Goal: Task Accomplishment & Management: Complete application form

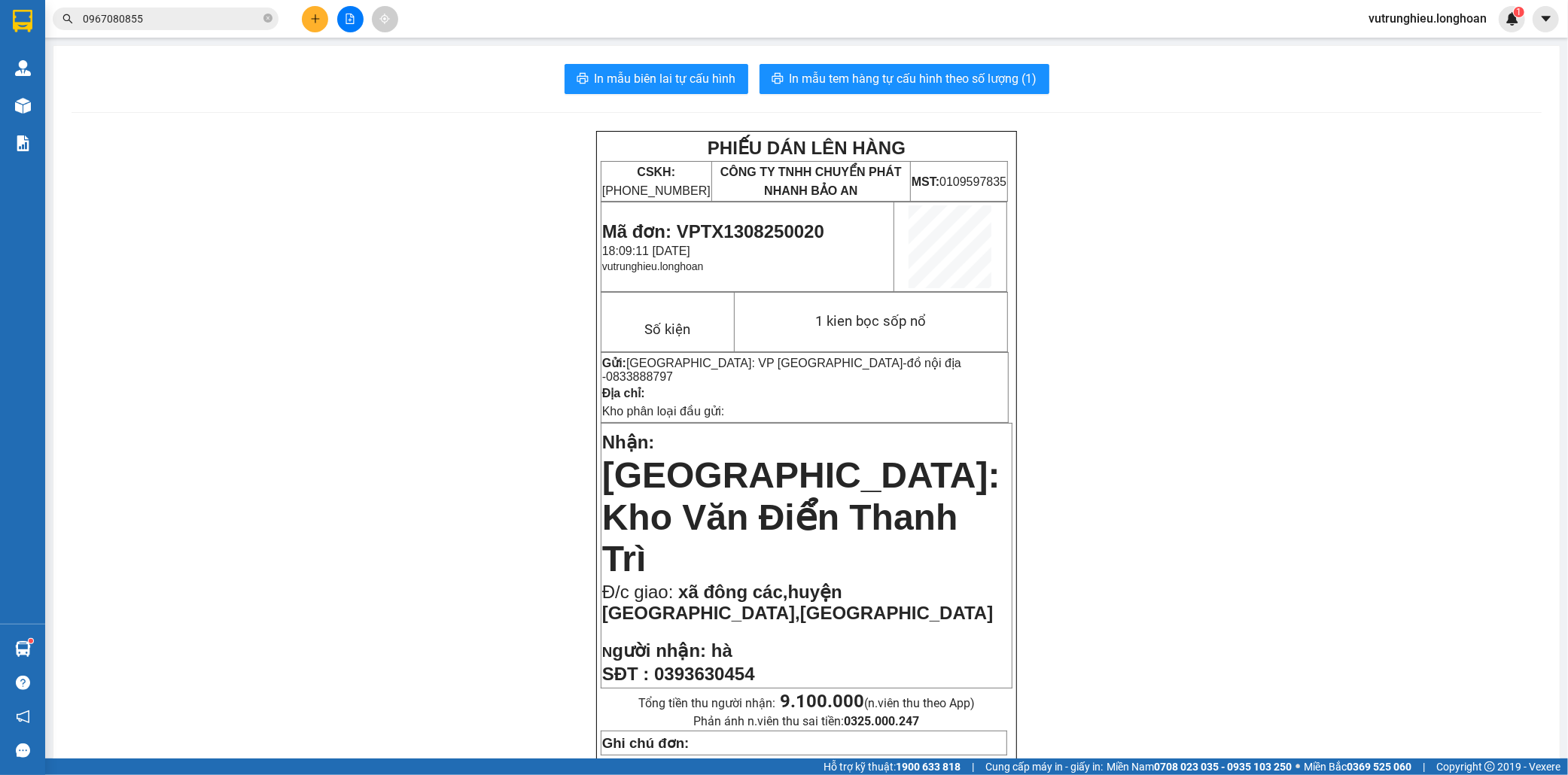
click at [733, 231] on span "Mã đơn: VPTX1308250020" at bounding box center [713, 231] width 222 height 20
copy span "VPTX1308250020"
click at [745, 225] on span "Mã đơn: VPTX1308250020" at bounding box center [713, 231] width 222 height 20
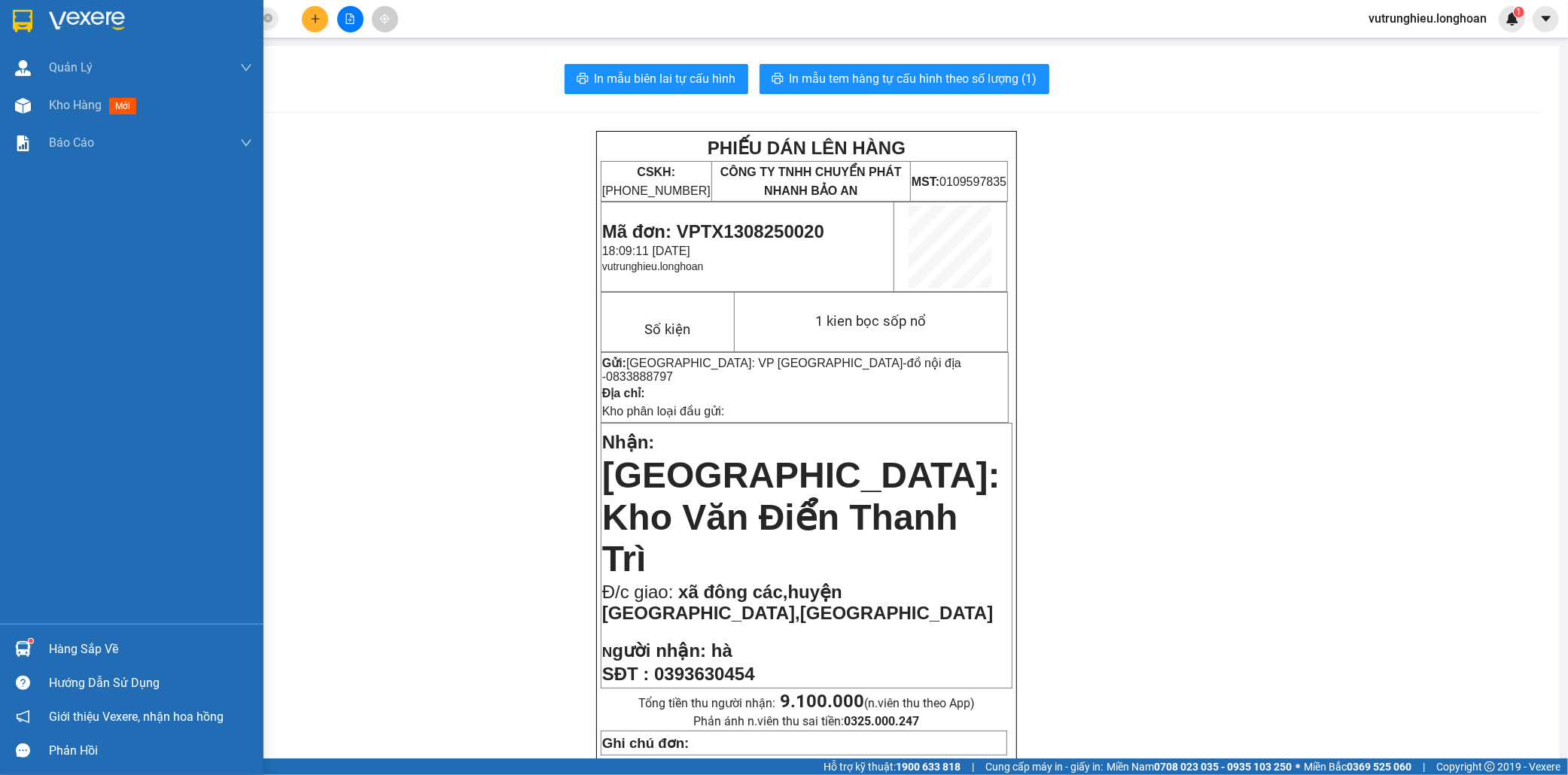
click at [13, 22] on img at bounding box center [22, 21] width 19 height 22
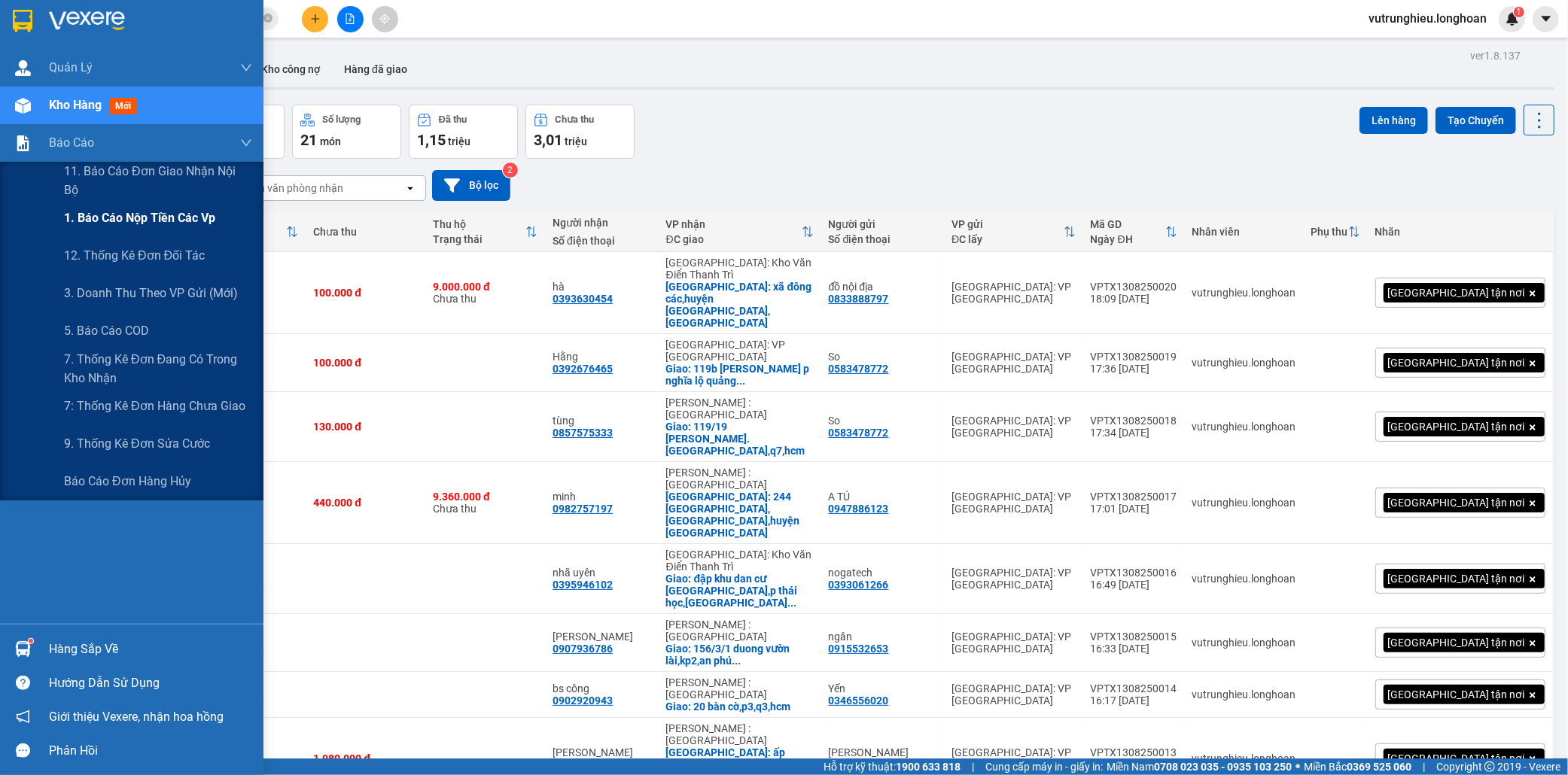
click at [114, 216] on span "1. Báo cáo nộp tiền các vp" at bounding box center [139, 218] width 151 height 19
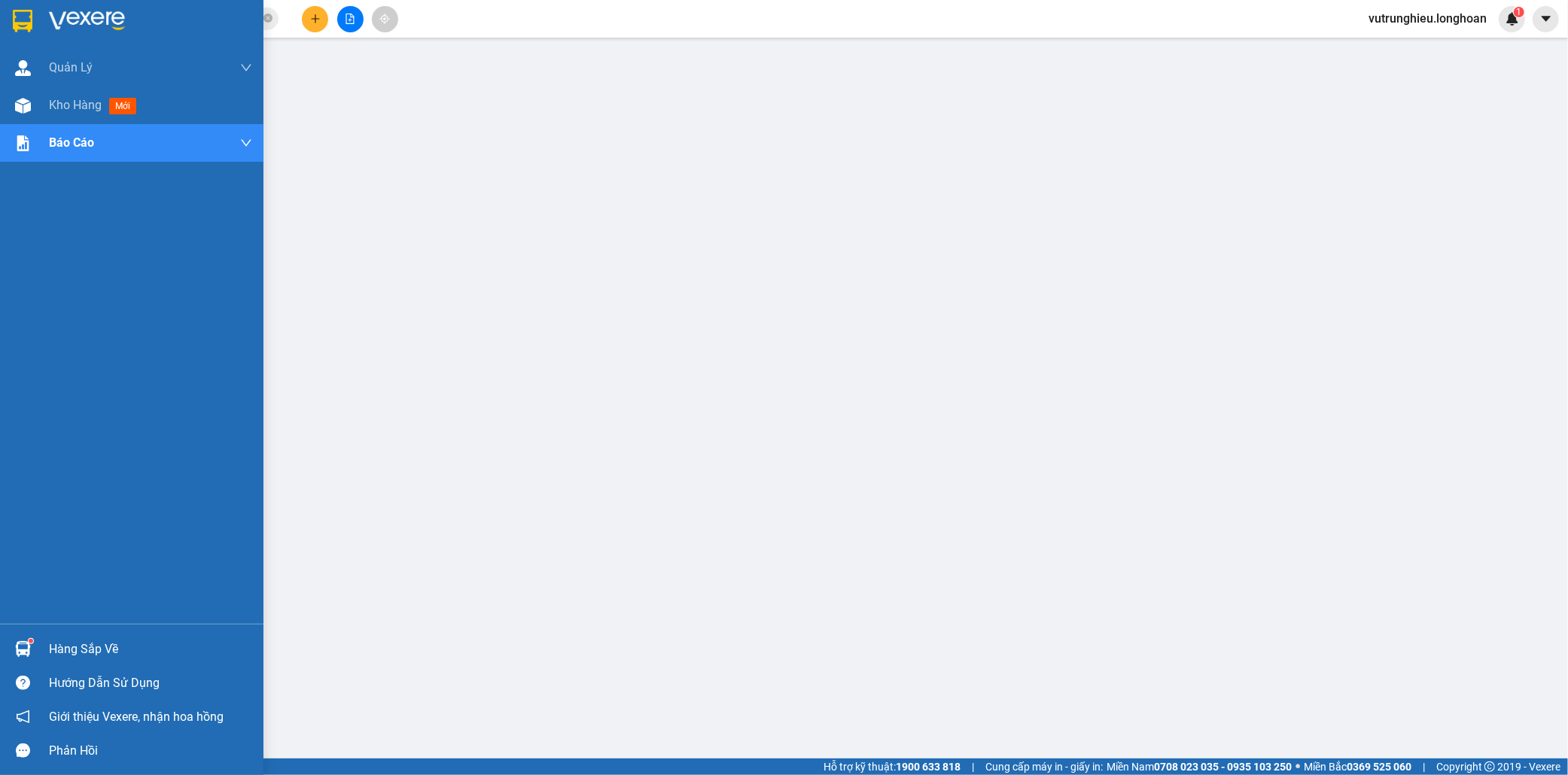
click at [29, 19] on img at bounding box center [22, 21] width 19 height 22
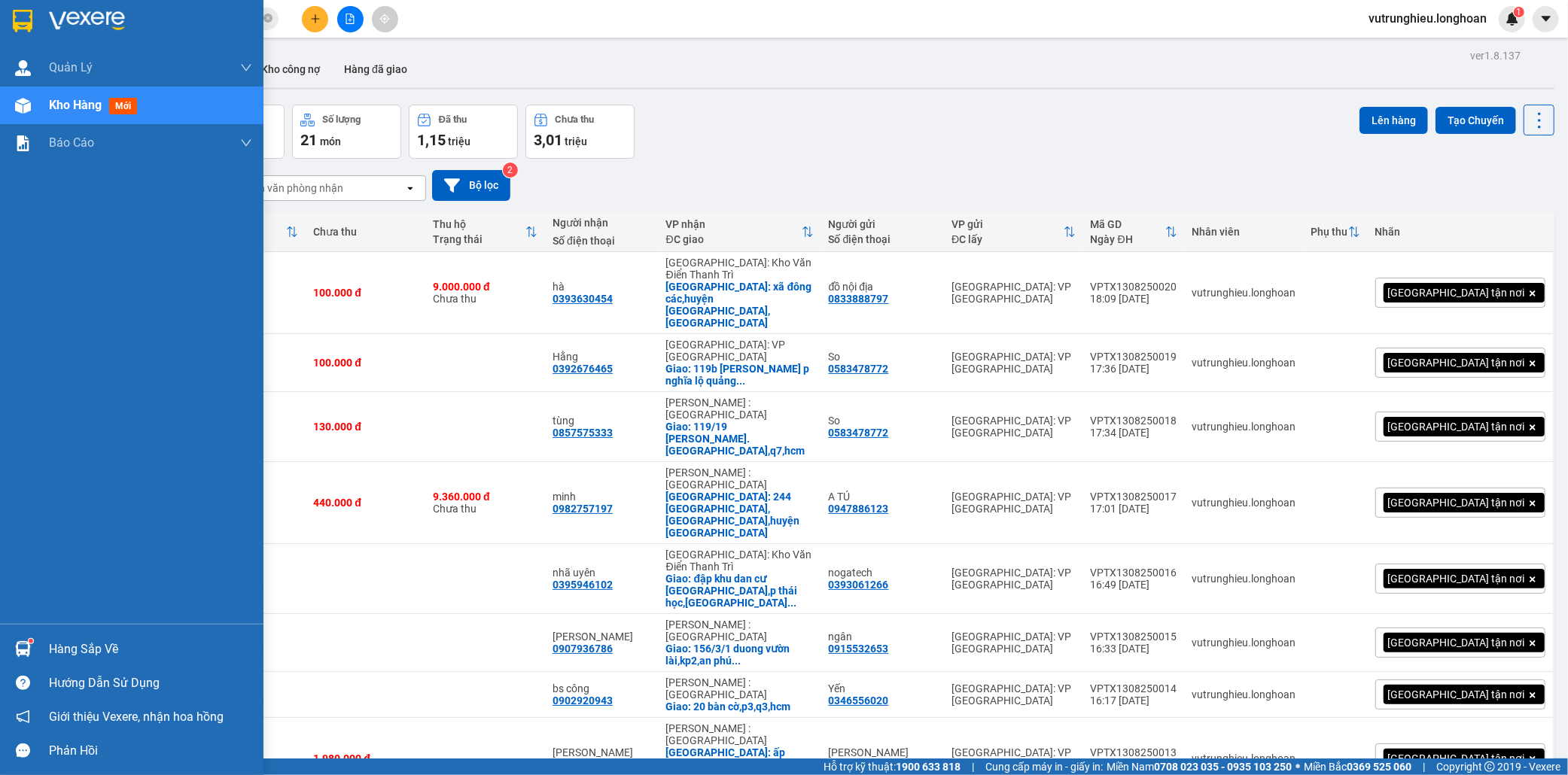
click at [12, 12] on div at bounding box center [23, 21] width 26 height 26
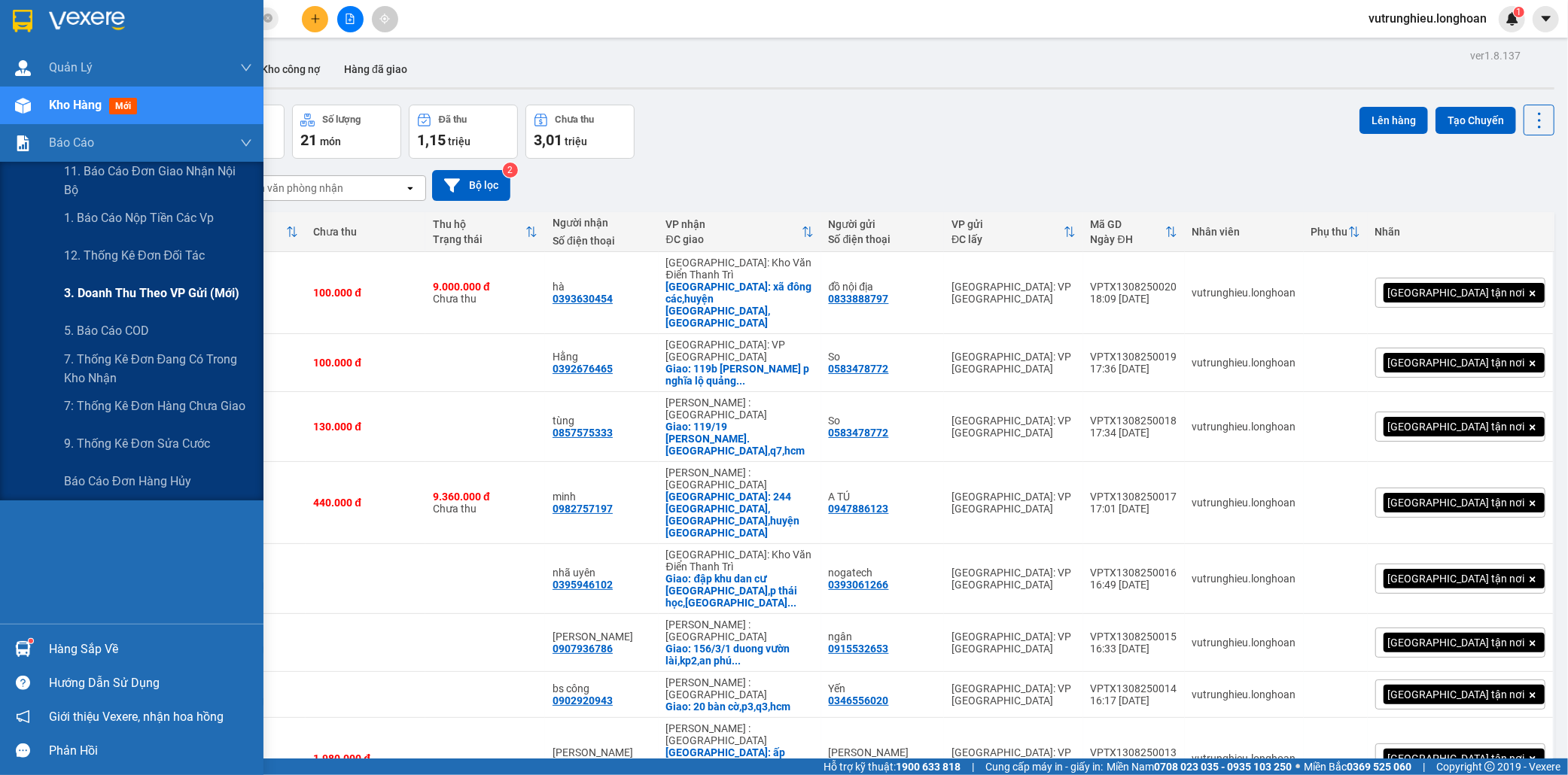
click at [160, 297] on span "3. Doanh Thu theo VP Gửi (mới)" at bounding box center [152, 293] width 176 height 19
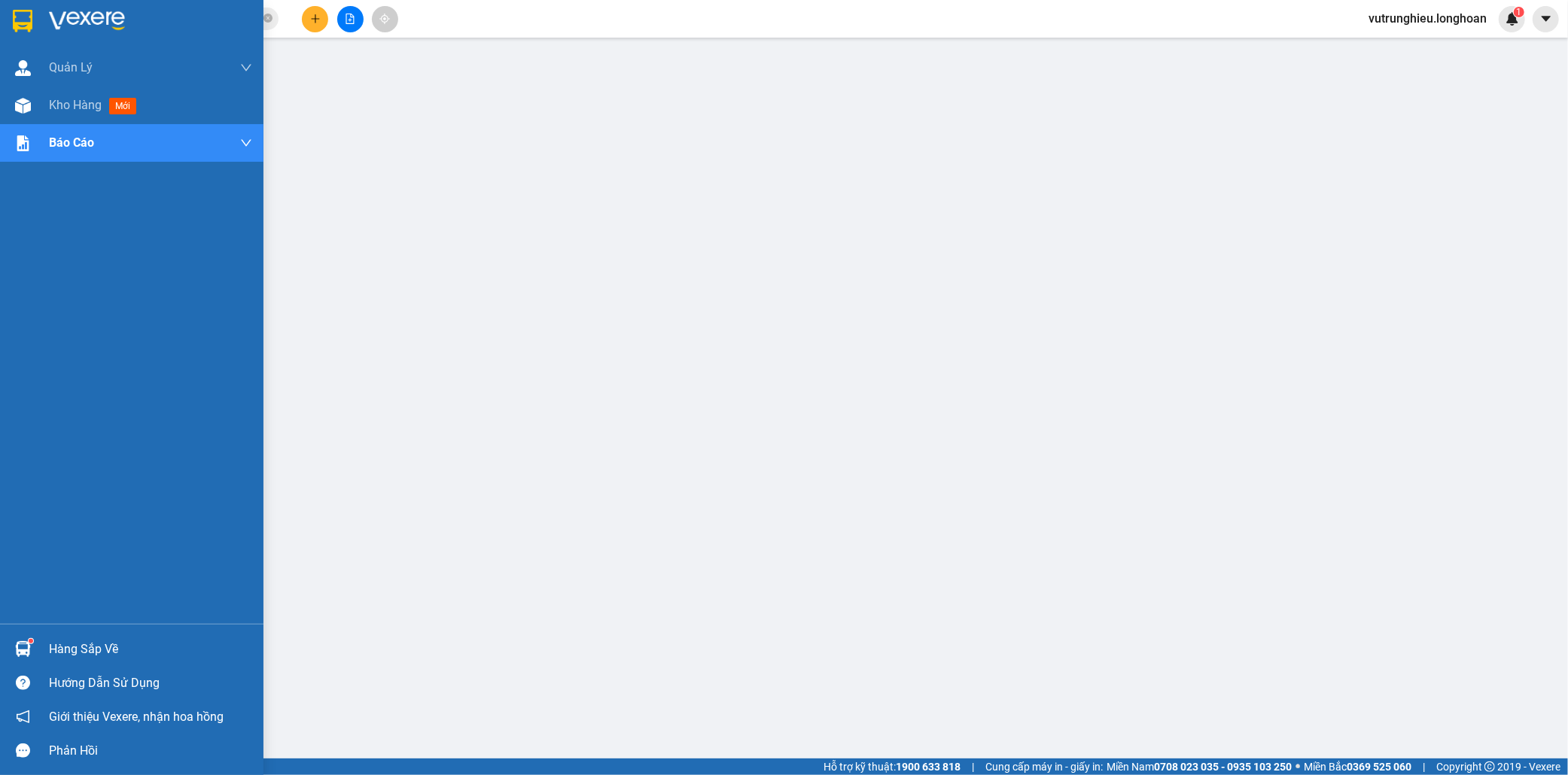
click at [23, 12] on img at bounding box center [22, 21] width 19 height 22
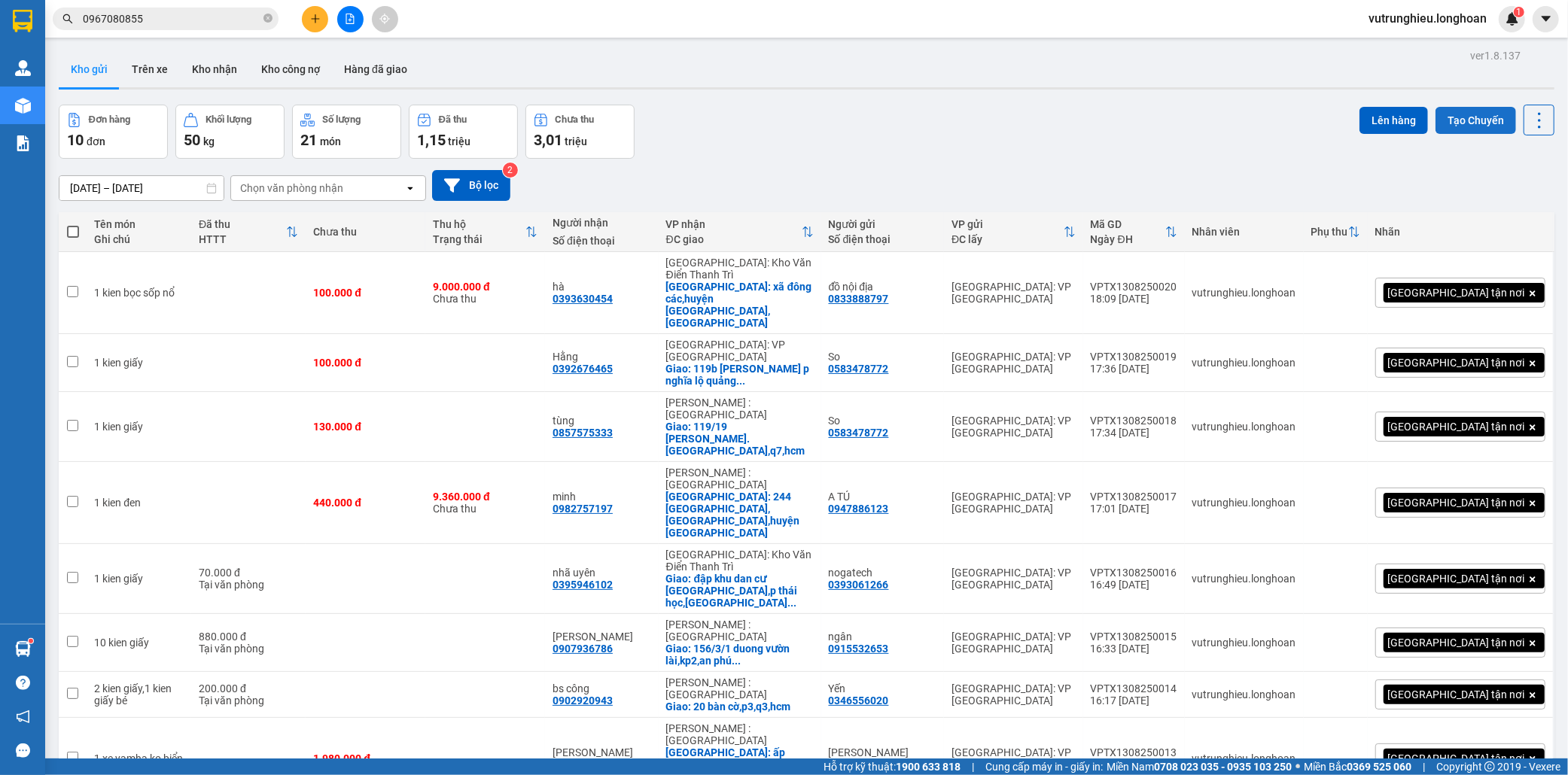
click at [1458, 118] on button "Tạo Chuyến" at bounding box center [1476, 120] width 81 height 27
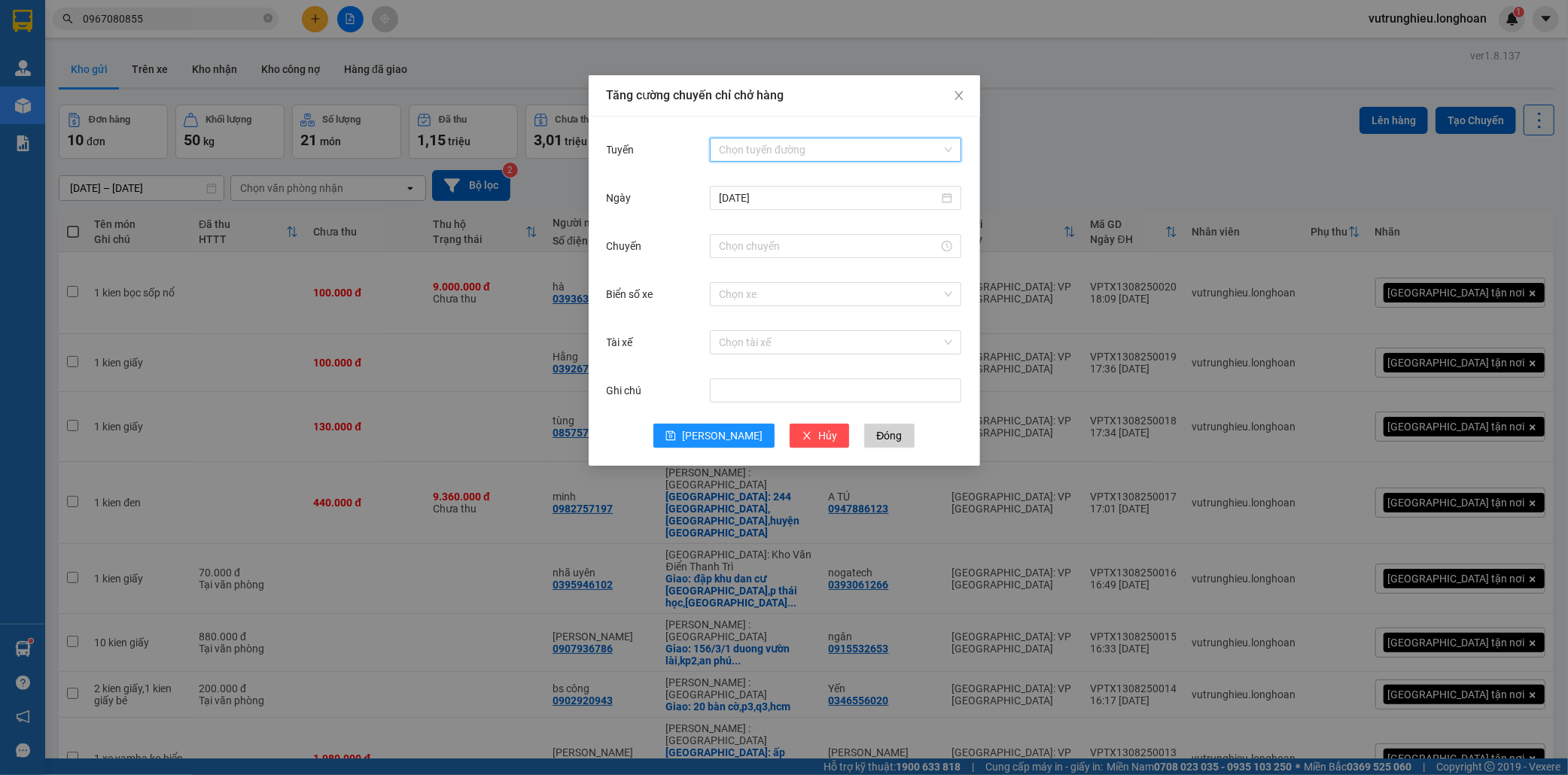
click at [798, 156] on input "Tuyến" at bounding box center [830, 149] width 223 height 22
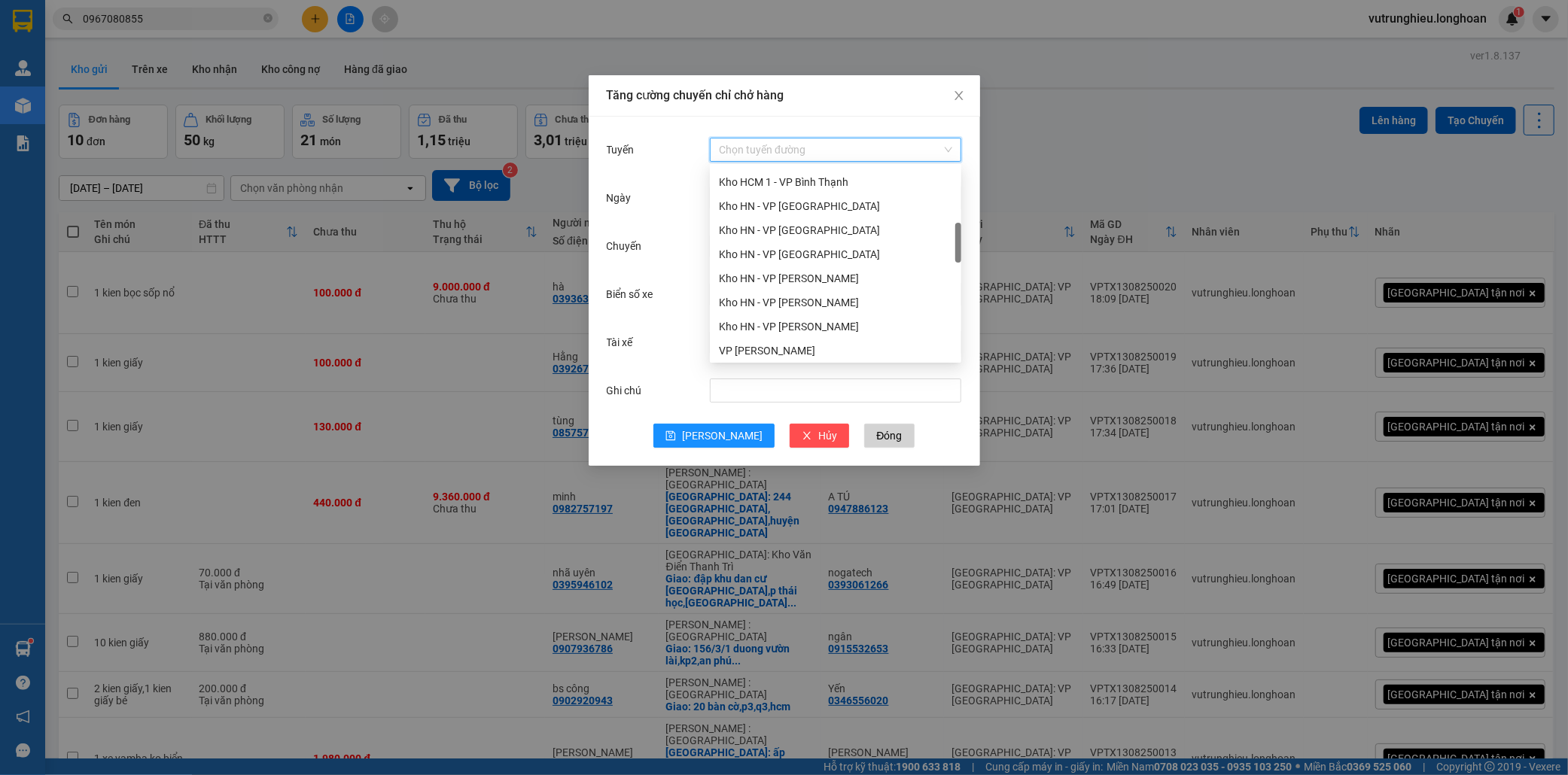
scroll to position [418, 0]
click at [787, 263] on div "VP [PERSON_NAME]" at bounding box center [835, 266] width 233 height 16
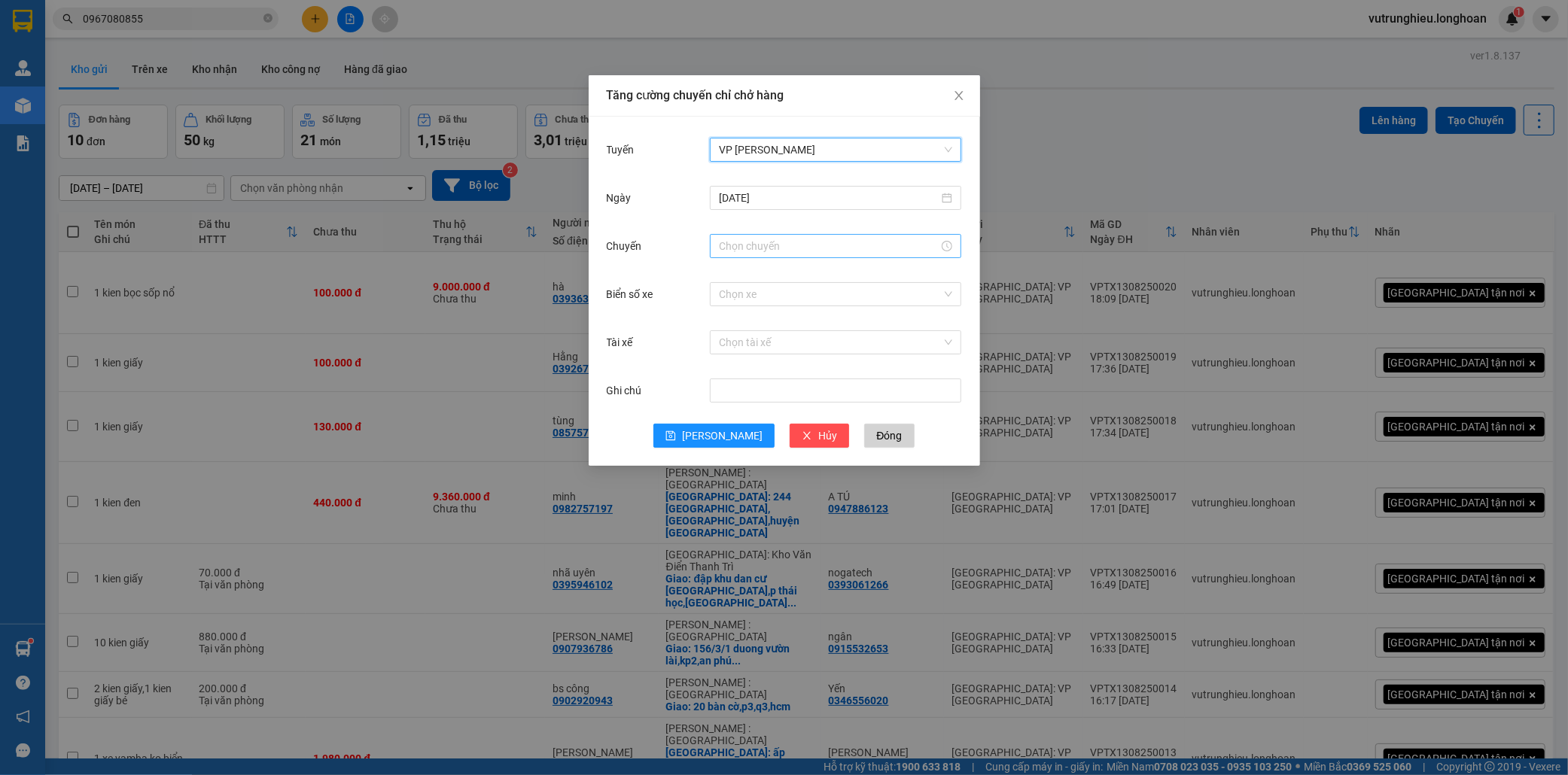
click at [759, 250] on input "Chuyến" at bounding box center [829, 245] width 220 height 16
click at [740, 450] on link "Bây giờ" at bounding box center [736, 450] width 35 height 12
type input "18:44"
click at [743, 295] on input "Biển số xe" at bounding box center [830, 294] width 223 height 22
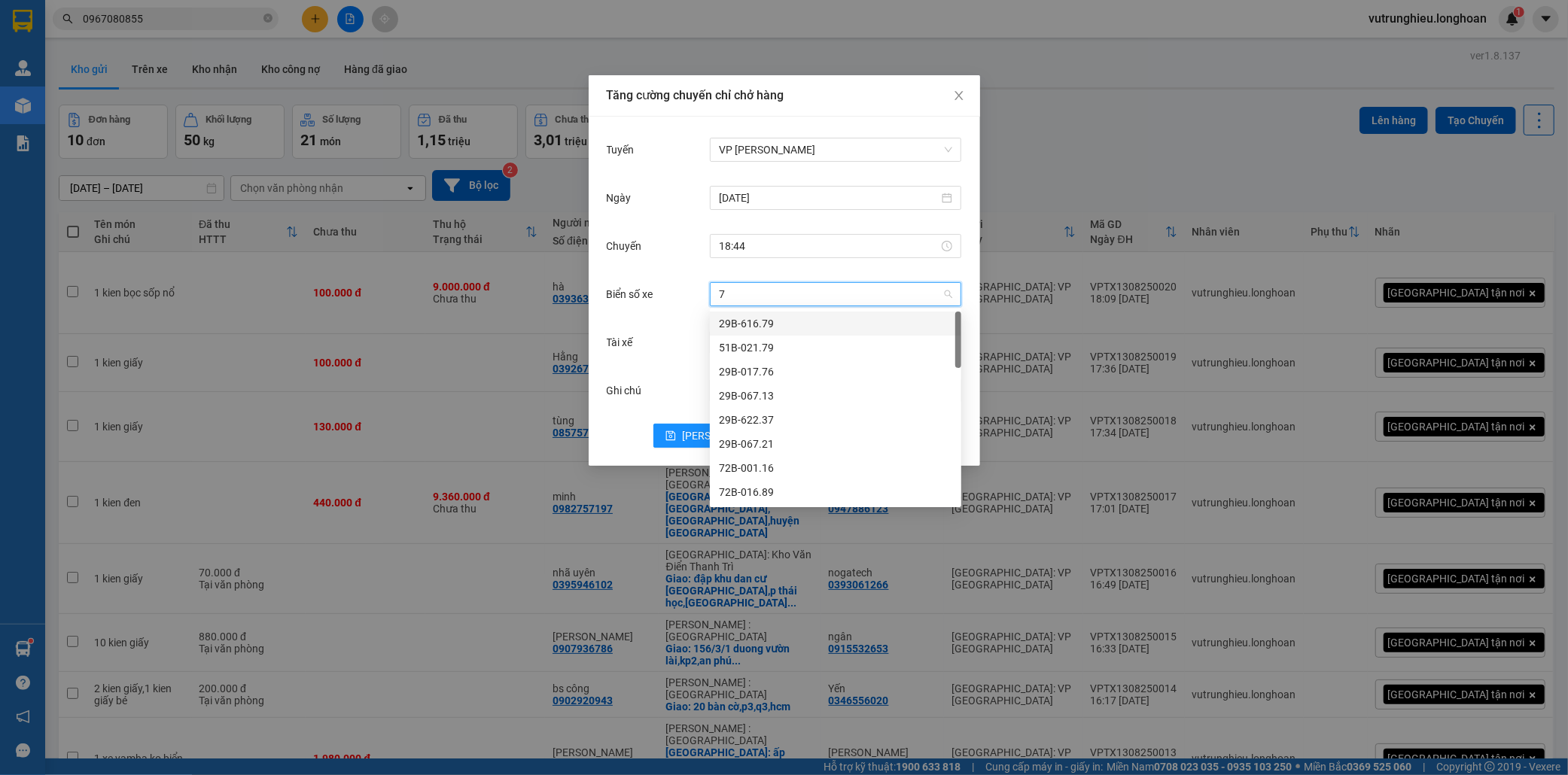
type input "71"
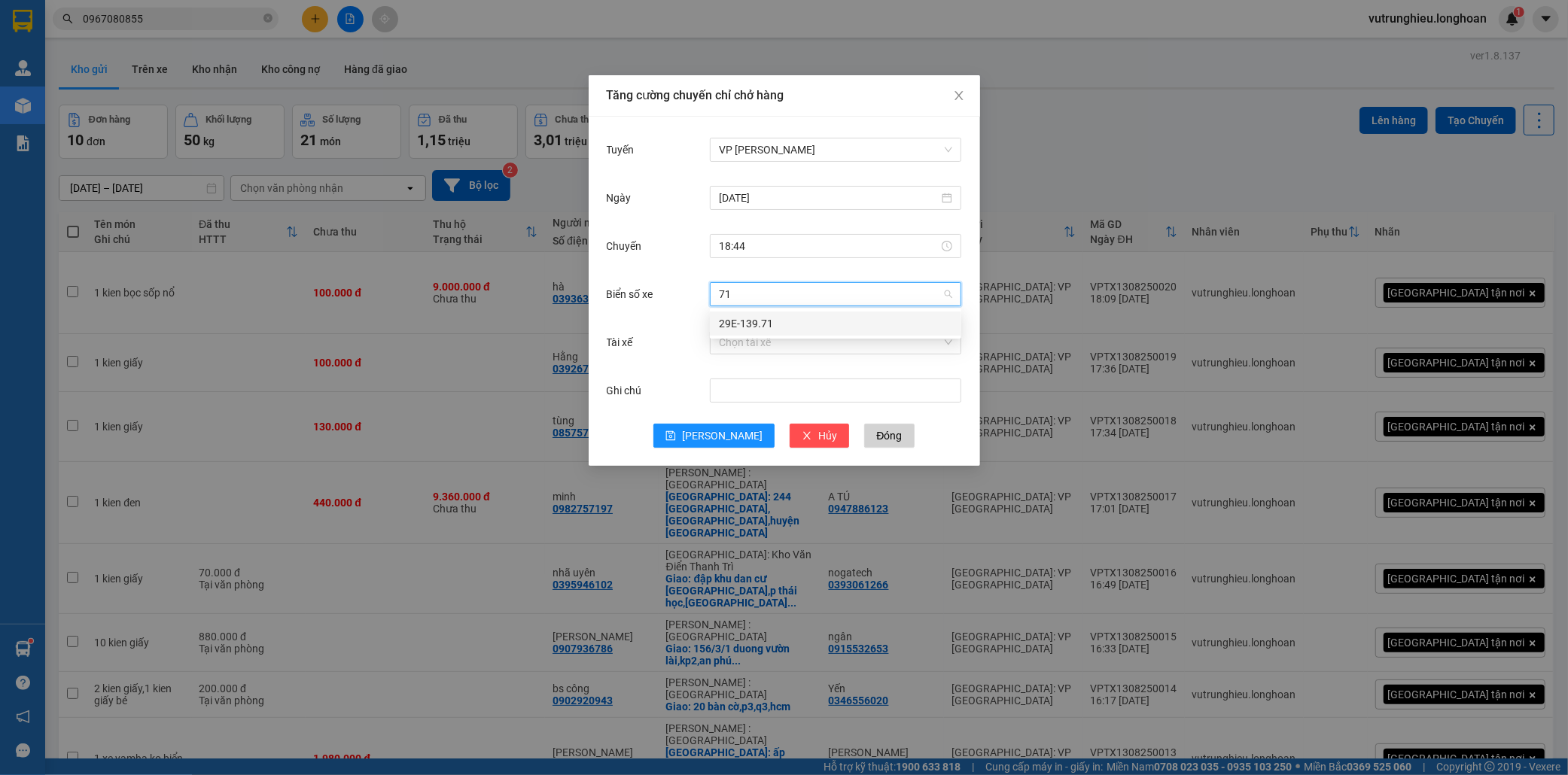
click at [777, 324] on div "29E-139.71" at bounding box center [835, 323] width 233 height 16
click at [786, 341] on input "Tài xế" at bounding box center [830, 342] width 223 height 22
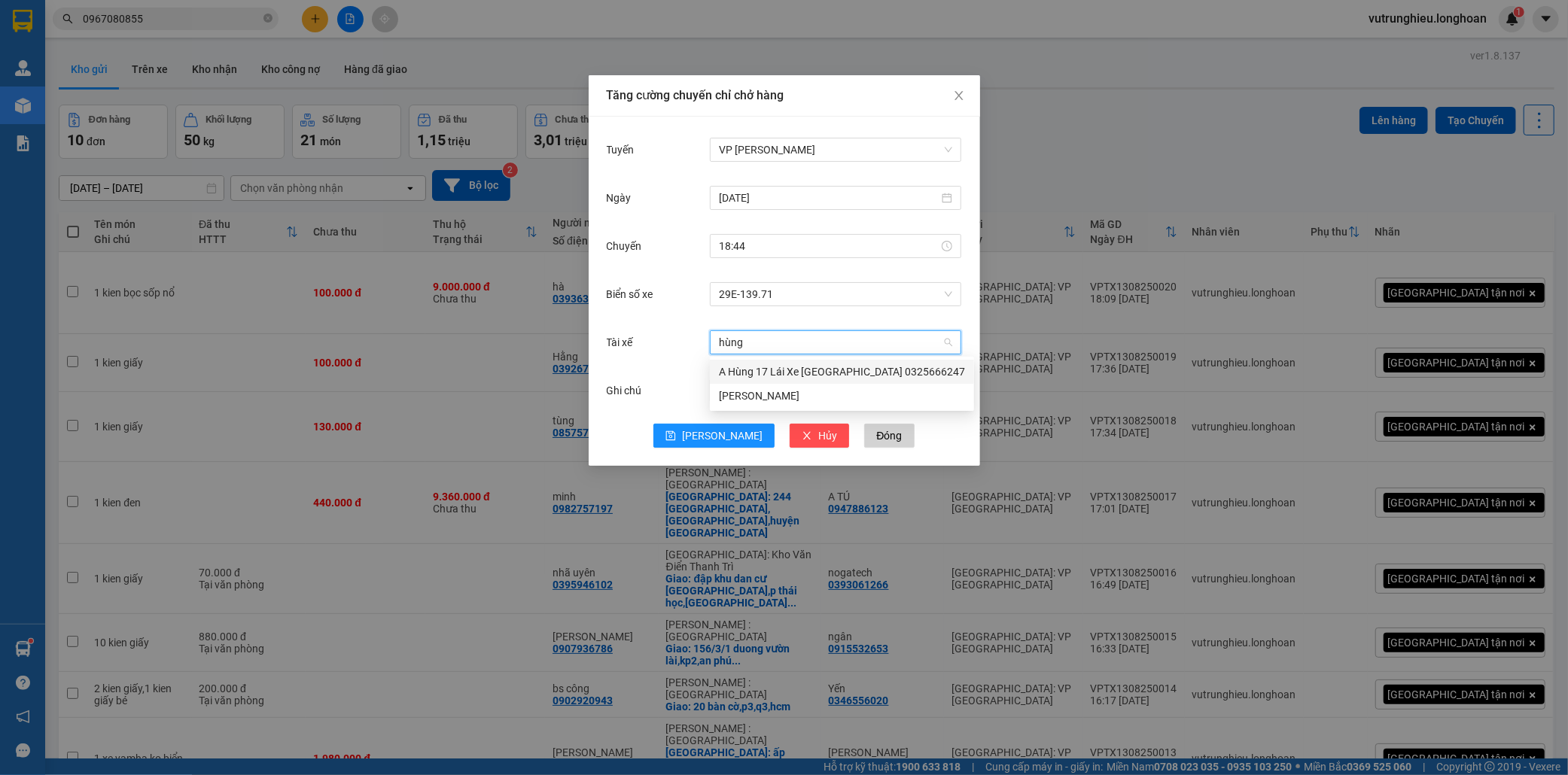
type input "hùng"
click at [792, 378] on div "A Hùng 17 Lái Xe [GEOGRAPHIC_DATA] 0325666247" at bounding box center [842, 372] width 246 height 16
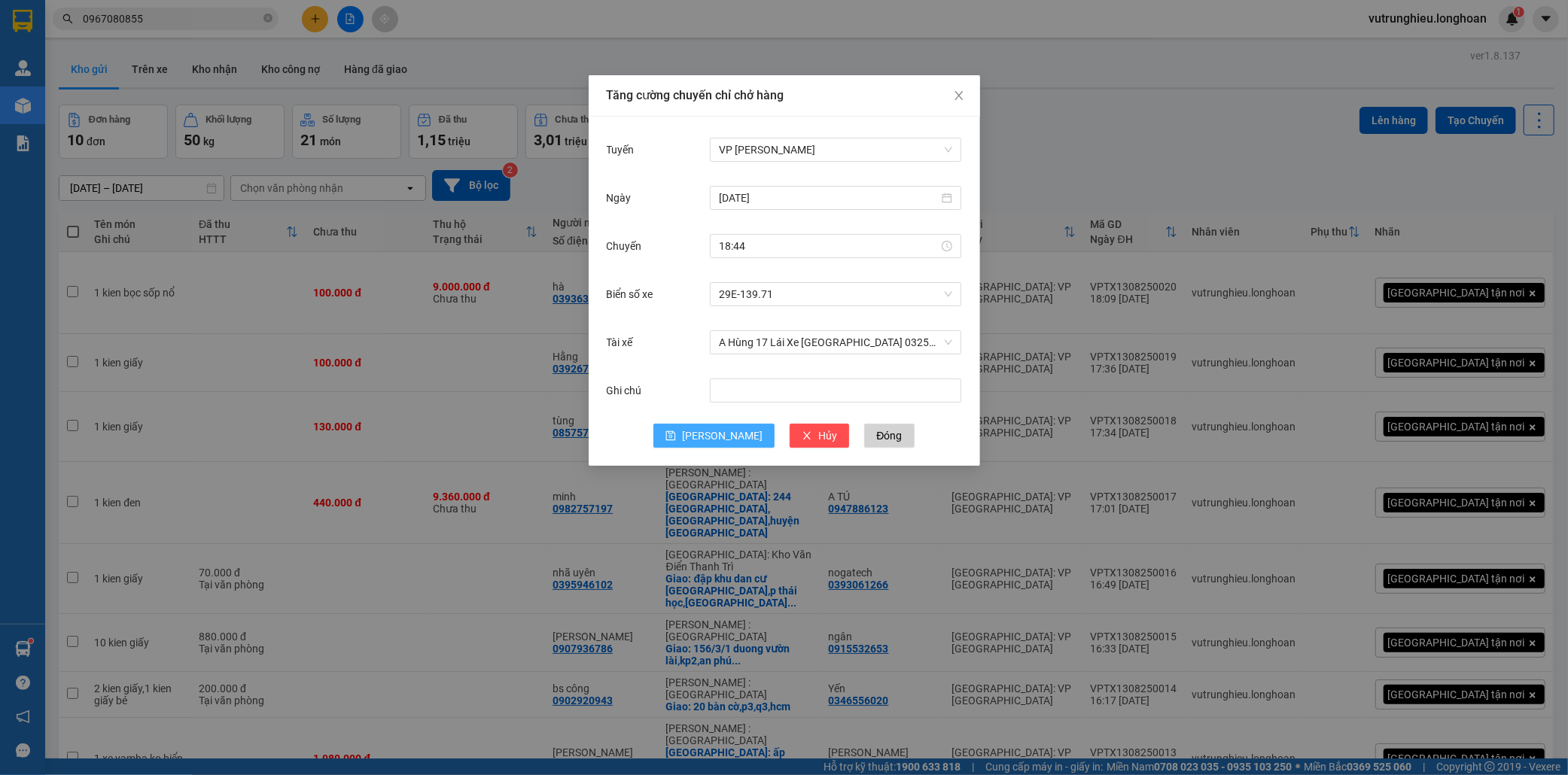
click at [717, 440] on span "[PERSON_NAME]" at bounding box center [722, 435] width 81 height 16
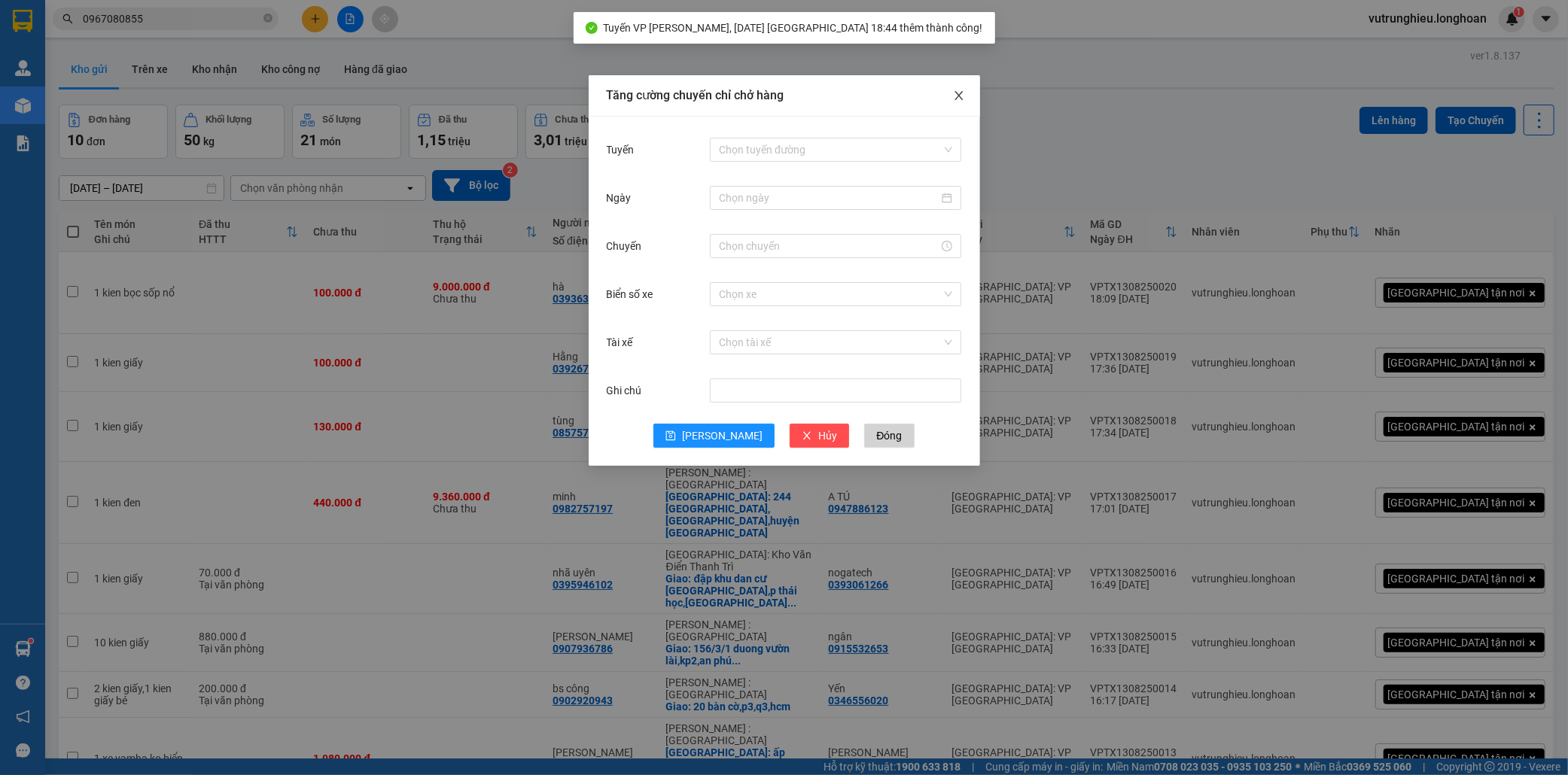
click at [959, 95] on icon "close" at bounding box center [959, 96] width 9 height 9
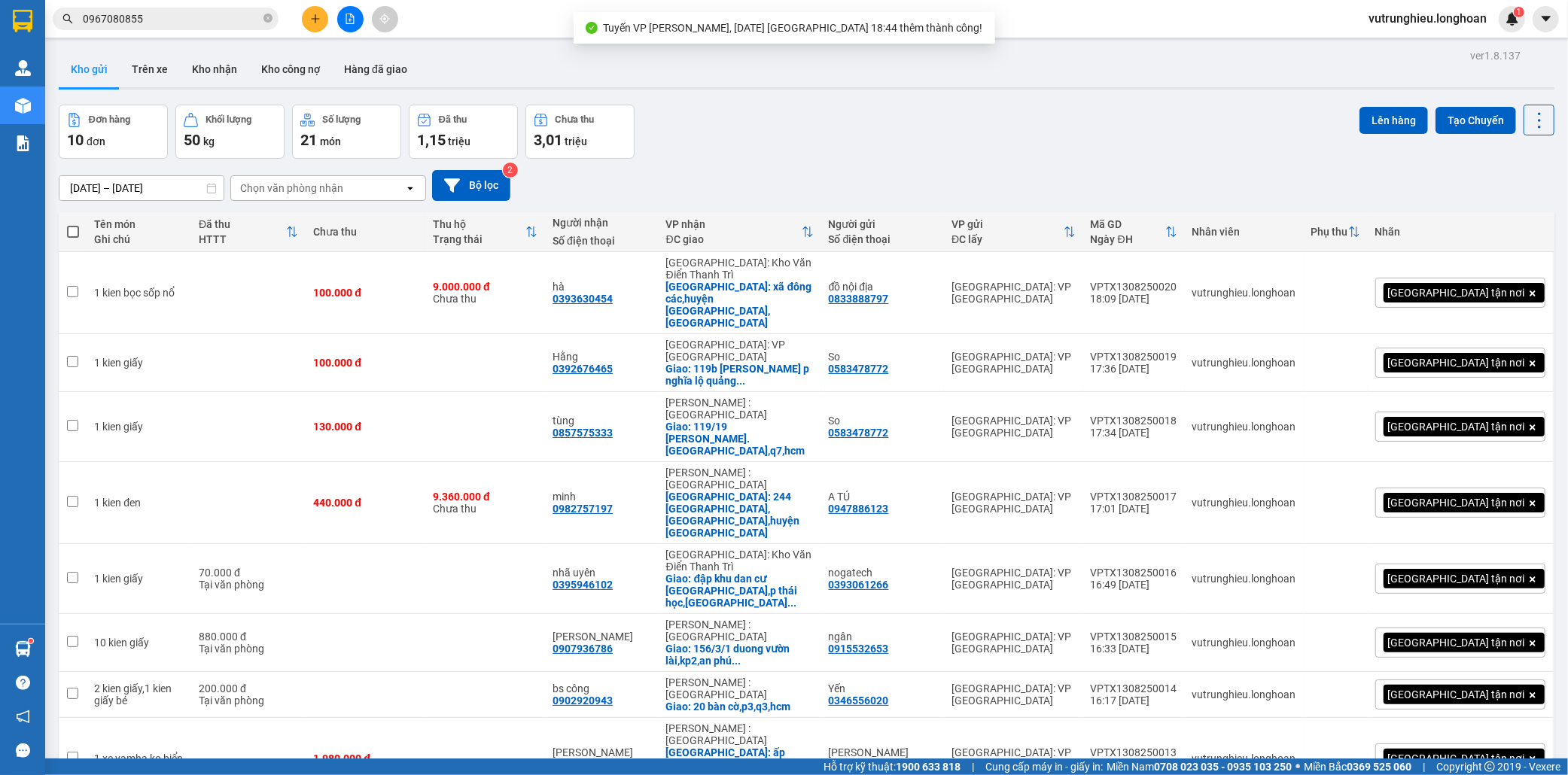
click at [77, 231] on span at bounding box center [74, 232] width 12 height 12
click at [73, 225] on input "checkbox" at bounding box center [73, 225] width 0 height 0
checkbox input "true"
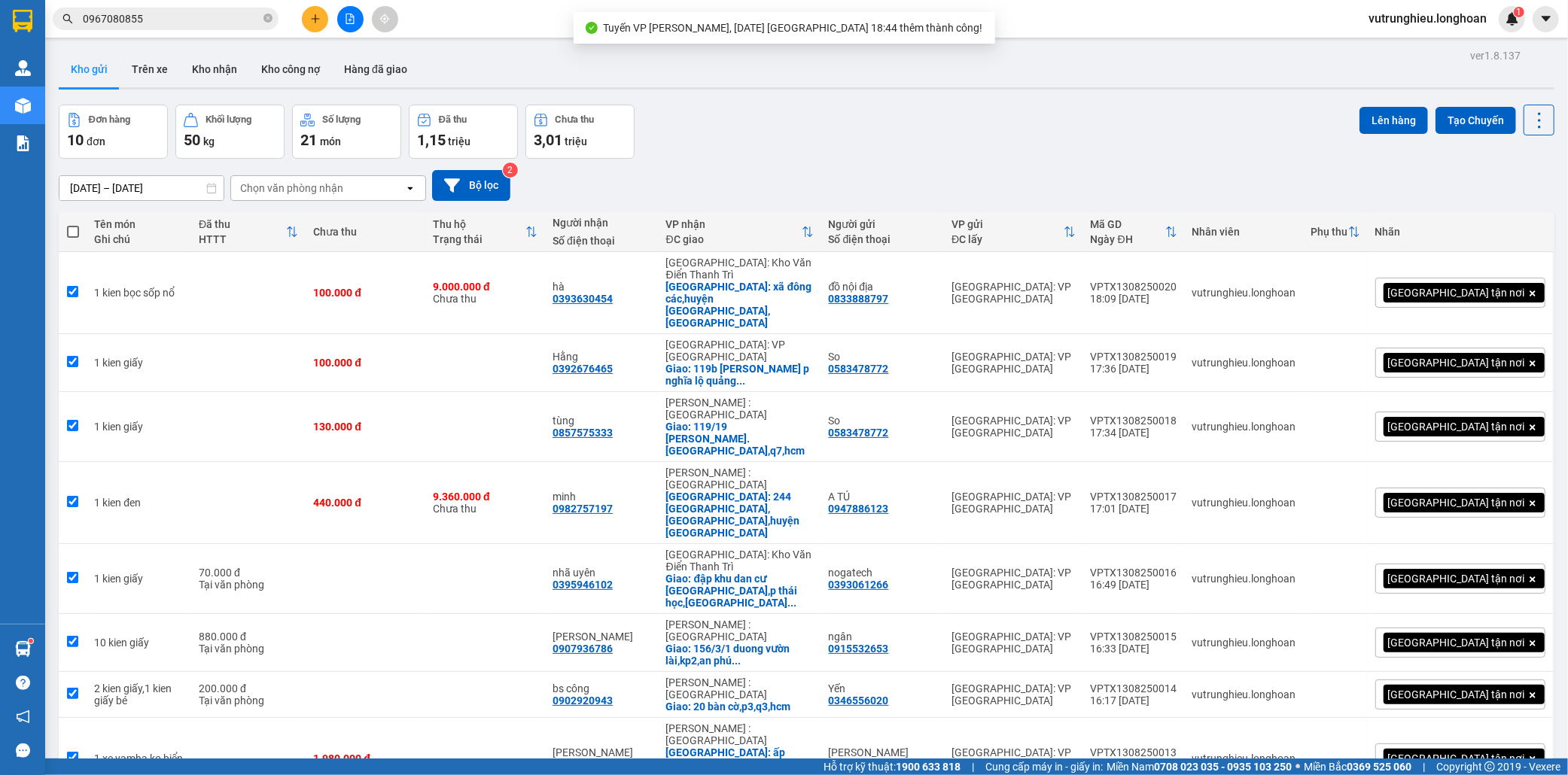
checkbox input "true"
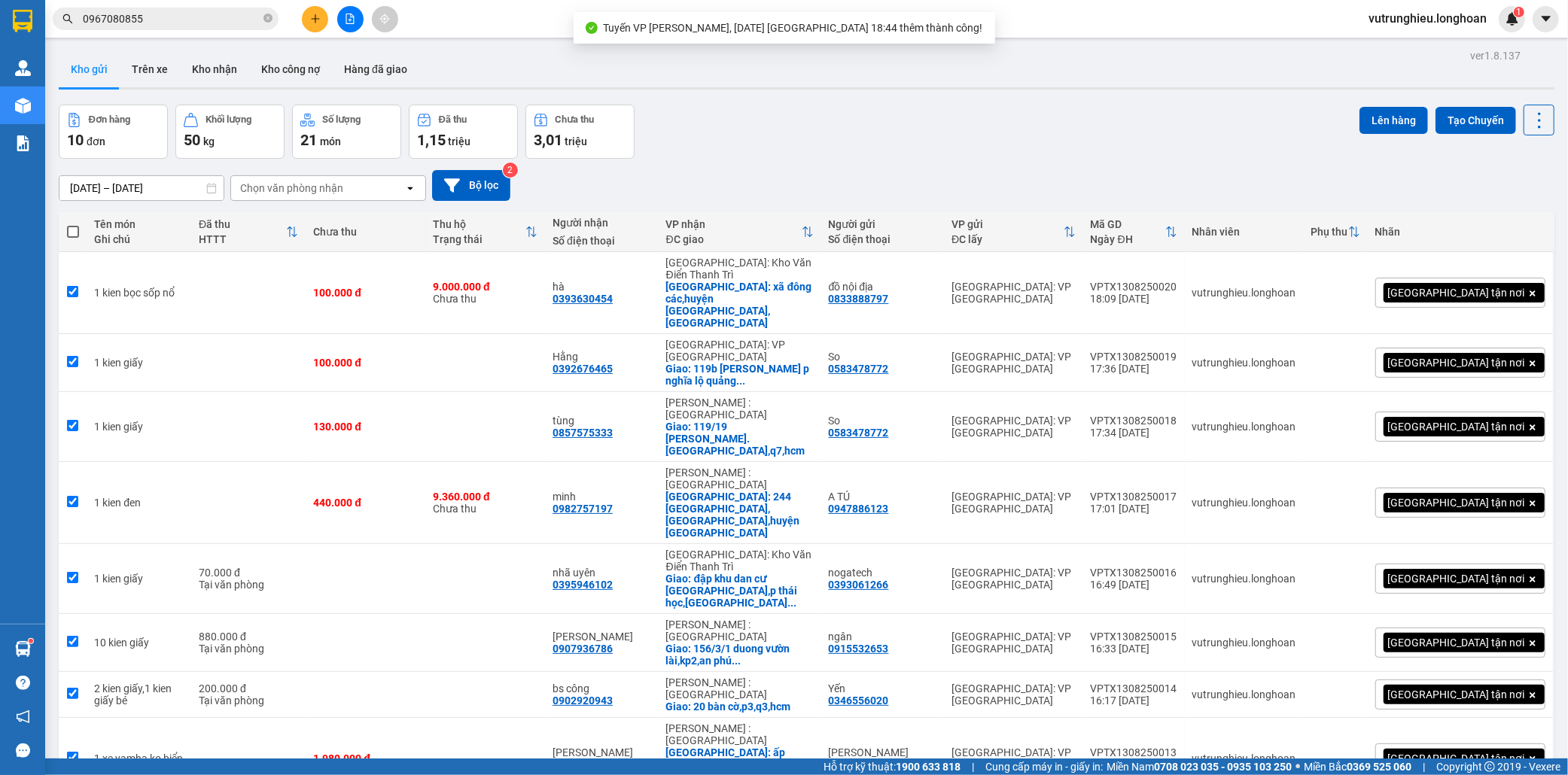
checkbox input "true"
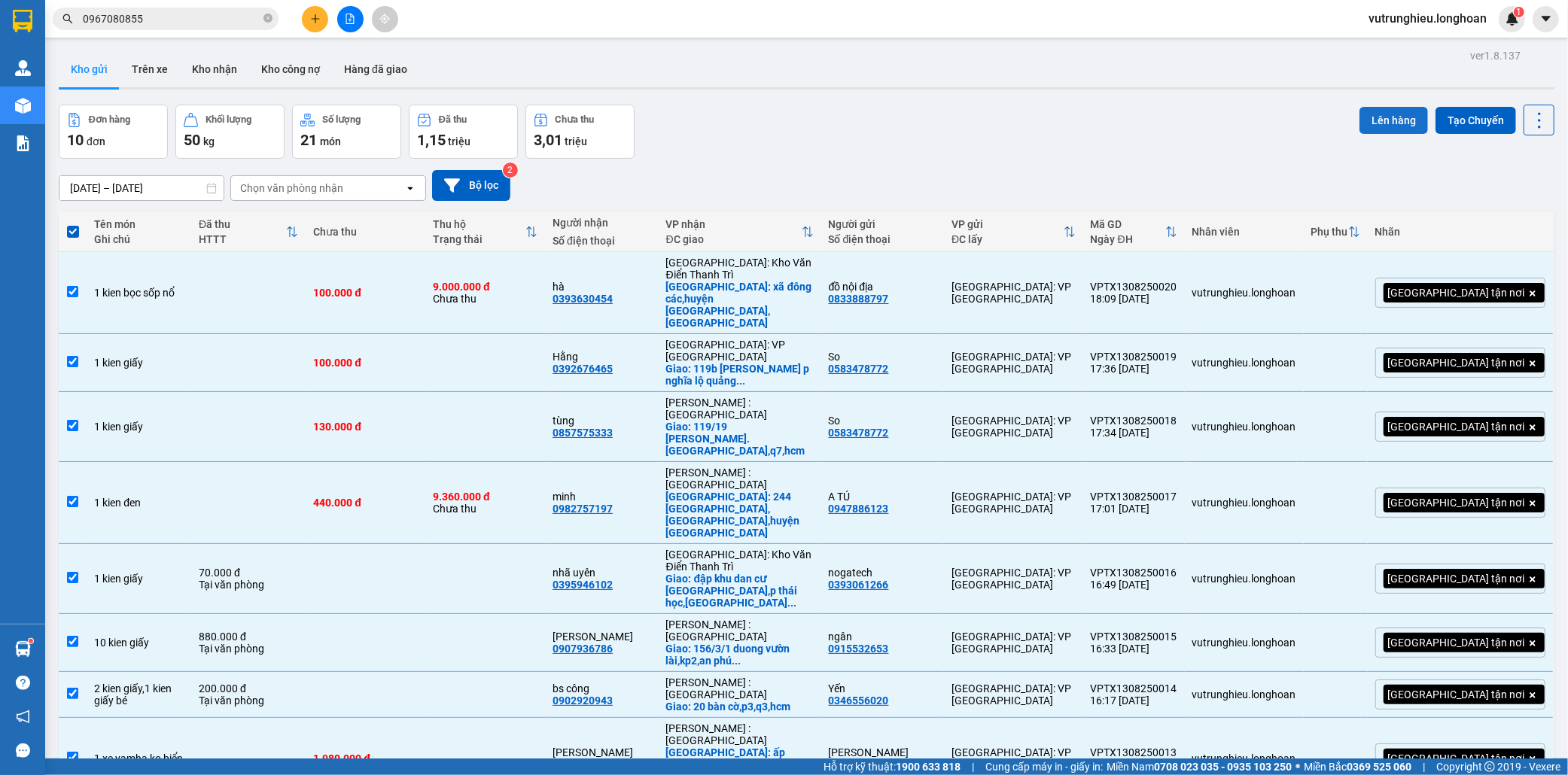
click at [1391, 117] on button "Lên hàng" at bounding box center [1394, 120] width 68 height 27
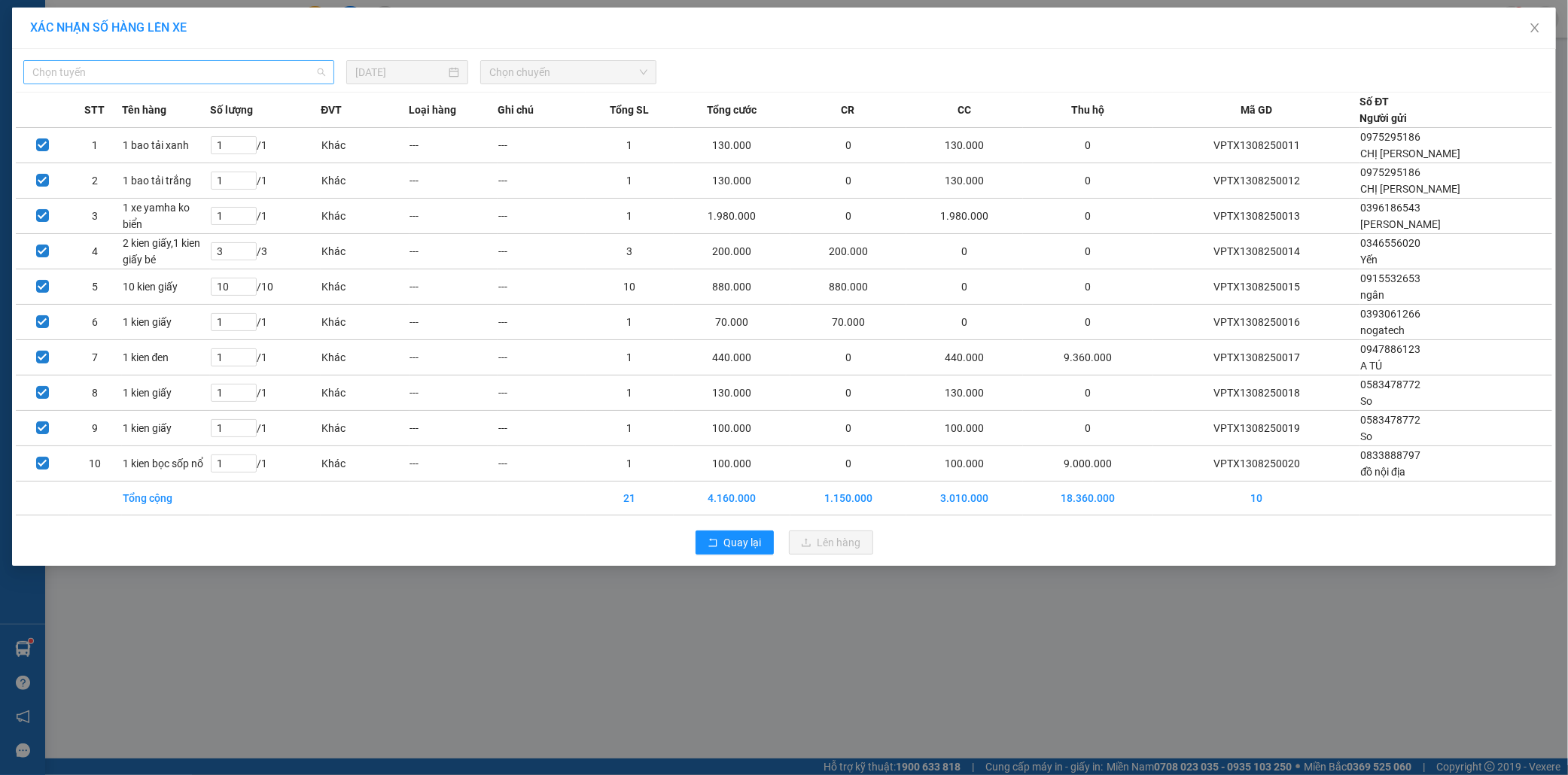
click at [245, 72] on span "Chọn tuyến" at bounding box center [179, 72] width 293 height 22
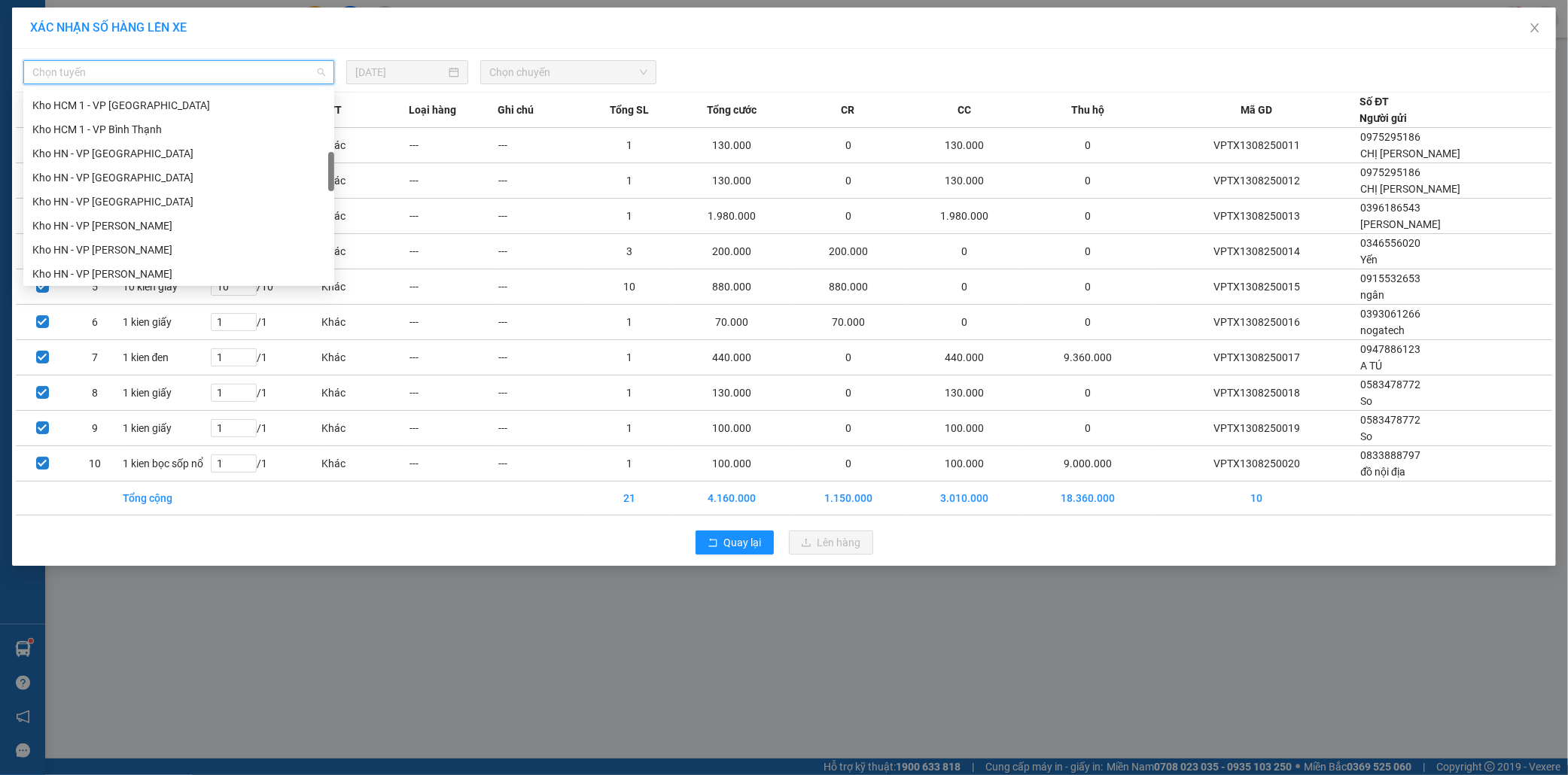
scroll to position [418, 0]
click at [164, 209] on div "VP [PERSON_NAME]" at bounding box center [179, 214] width 293 height 16
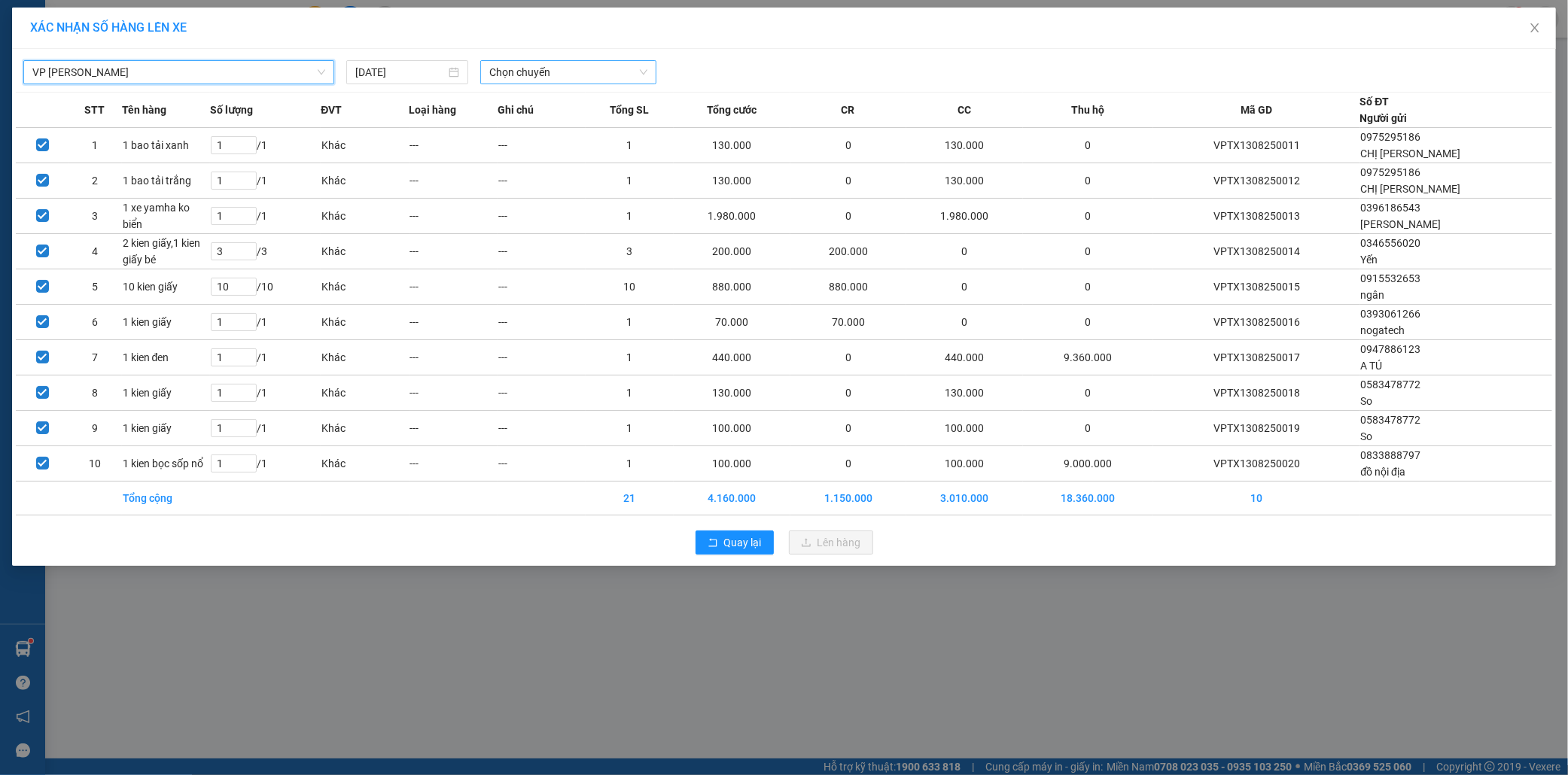
click at [544, 81] on span "Chọn chuyến" at bounding box center [568, 72] width 158 height 22
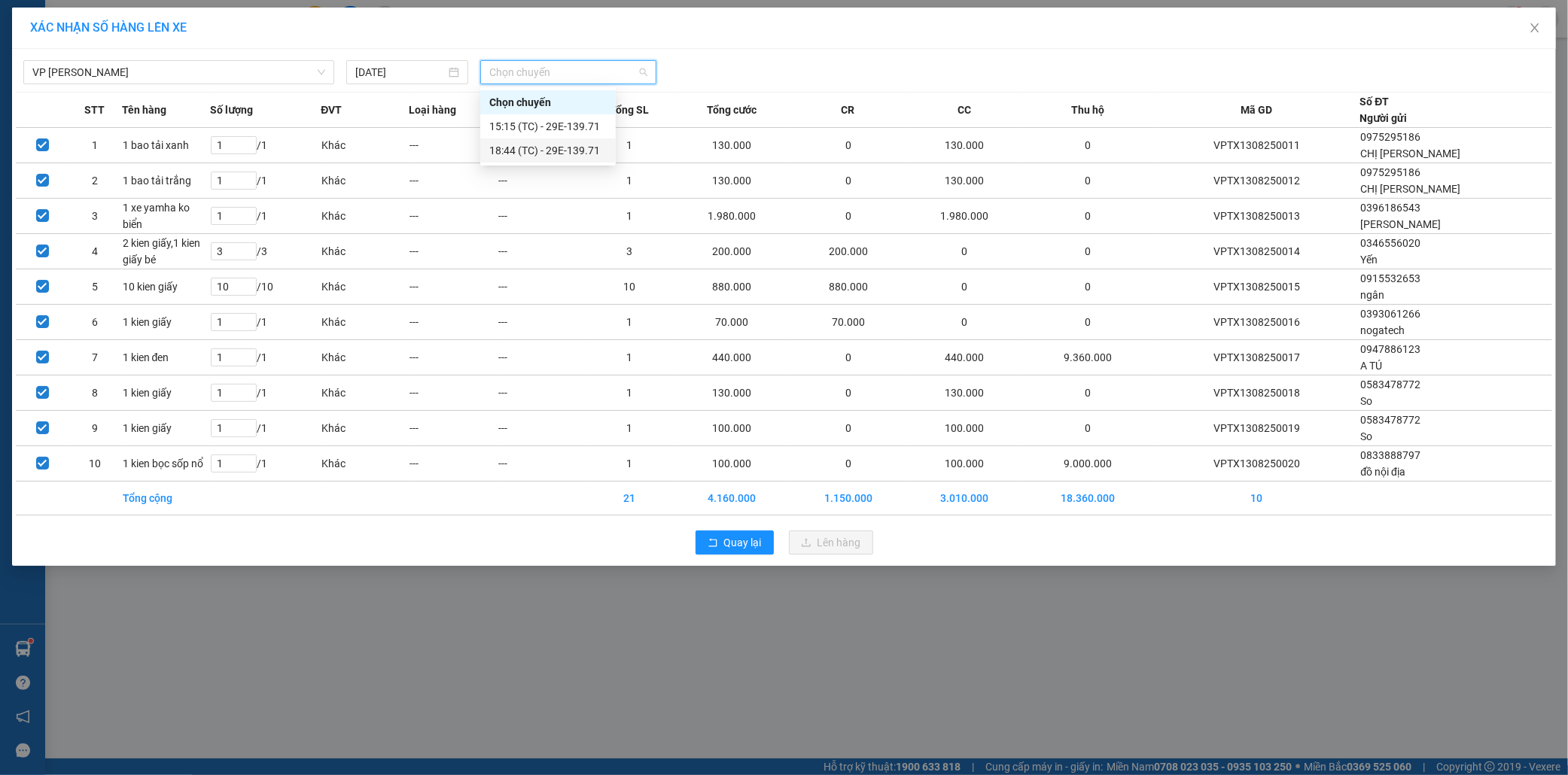
click at [544, 151] on div "18:44 (TC) - 29E-139.71" at bounding box center [548, 150] width 118 height 16
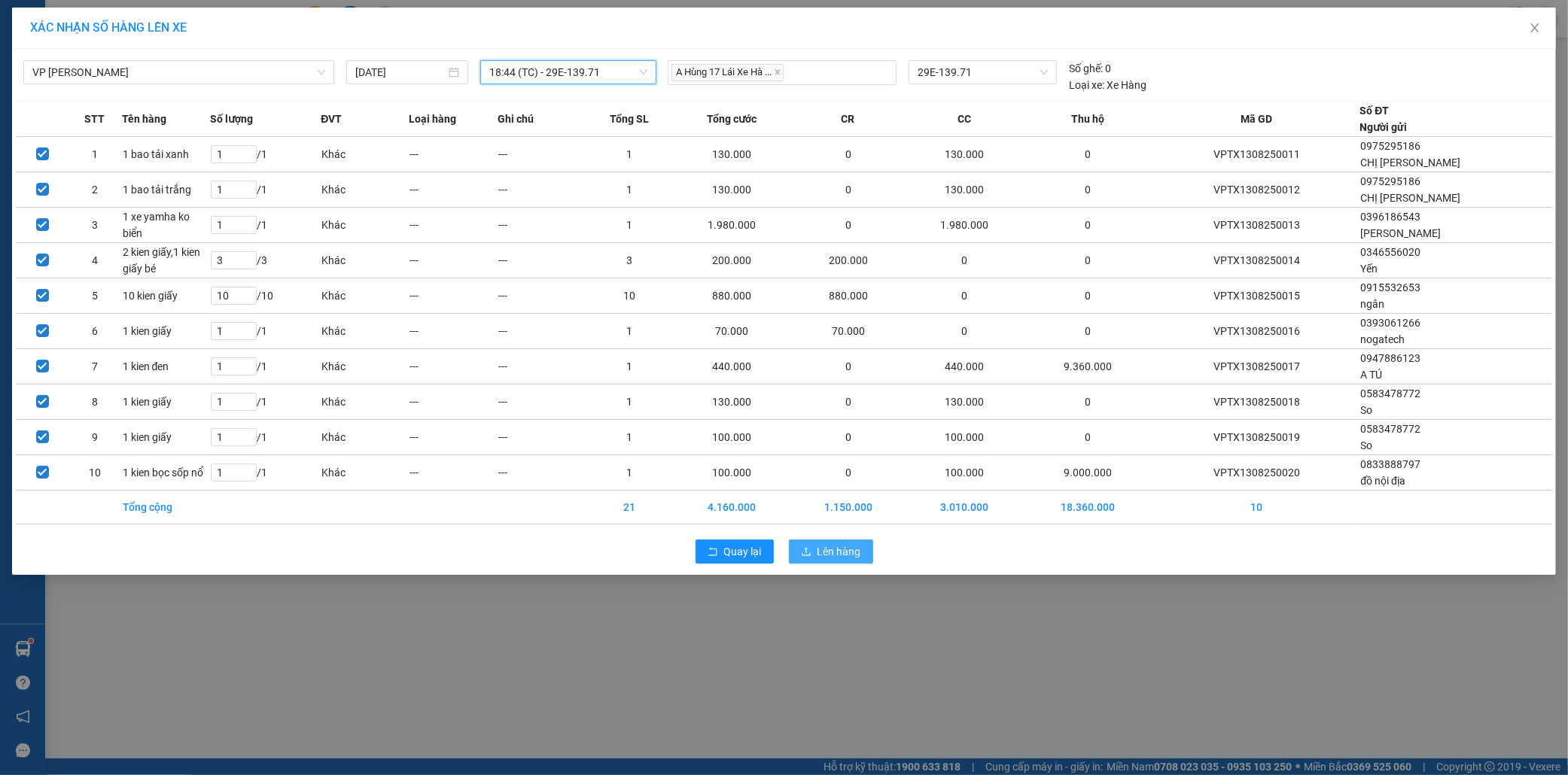
click at [854, 552] on span "Lên hàng" at bounding box center [839, 551] width 43 height 16
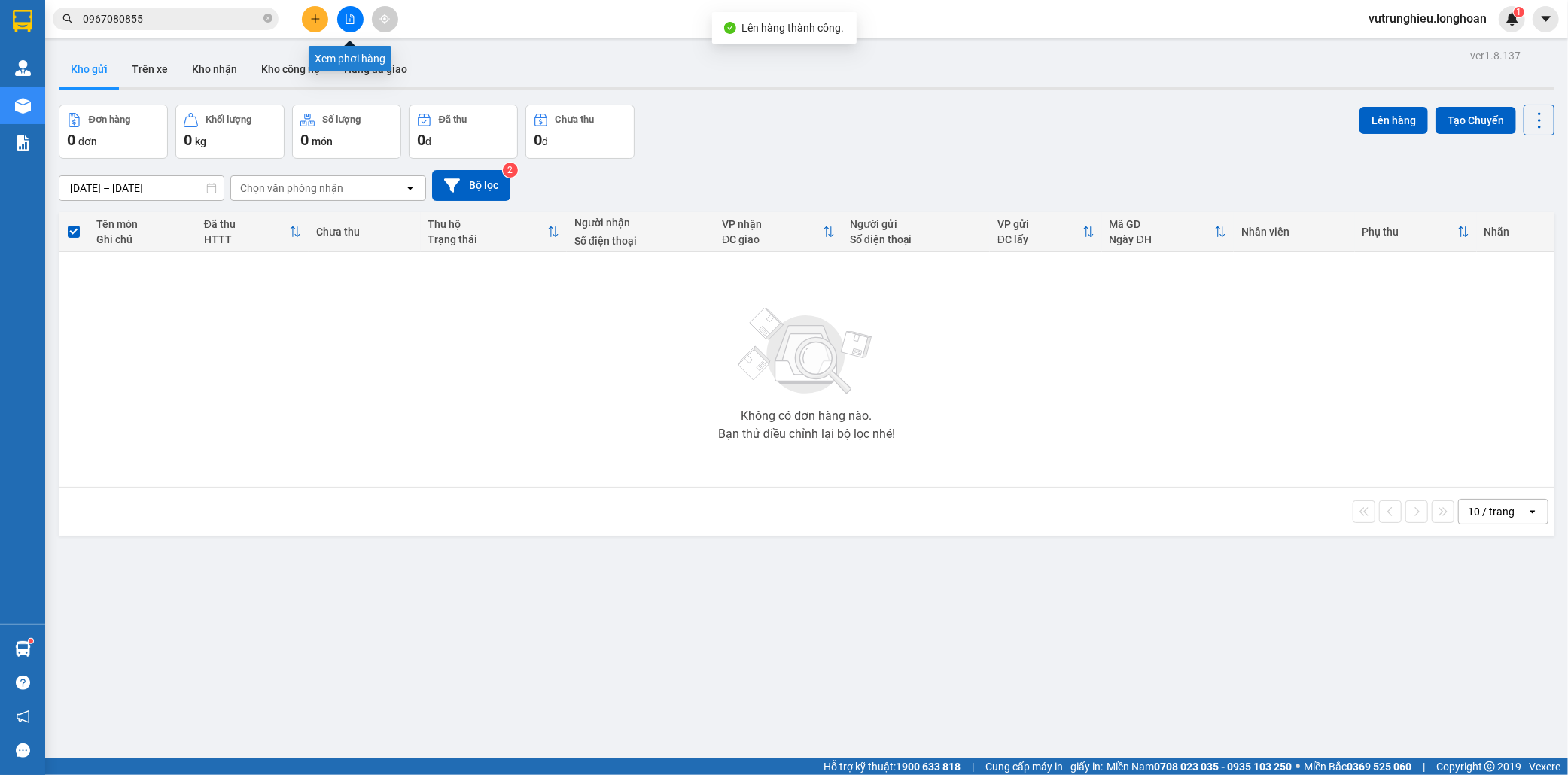
click at [340, 10] on button at bounding box center [351, 19] width 26 height 26
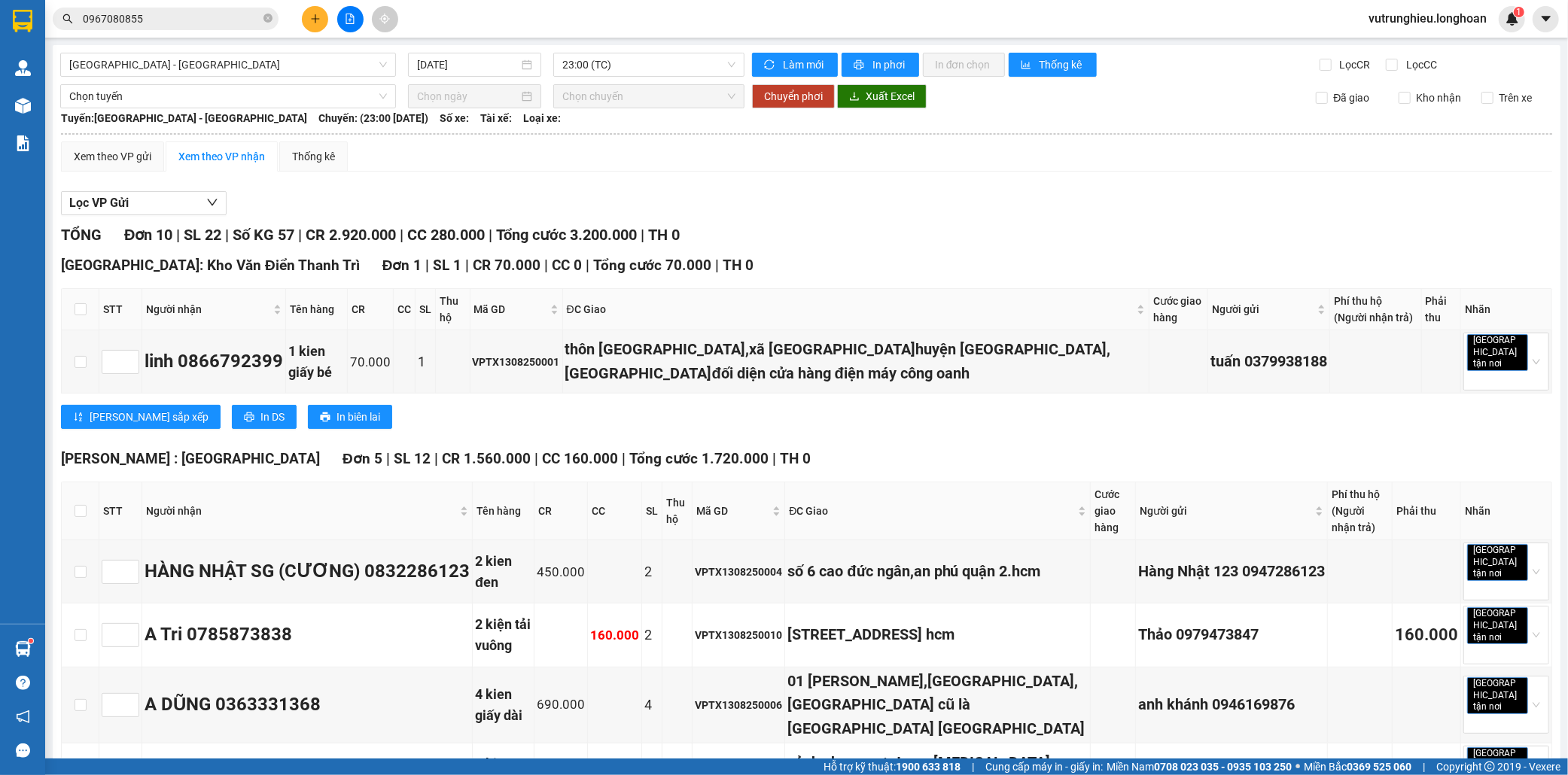
click at [305, 63] on span "[GEOGRAPHIC_DATA] - [GEOGRAPHIC_DATA]" at bounding box center [228, 64] width 317 height 22
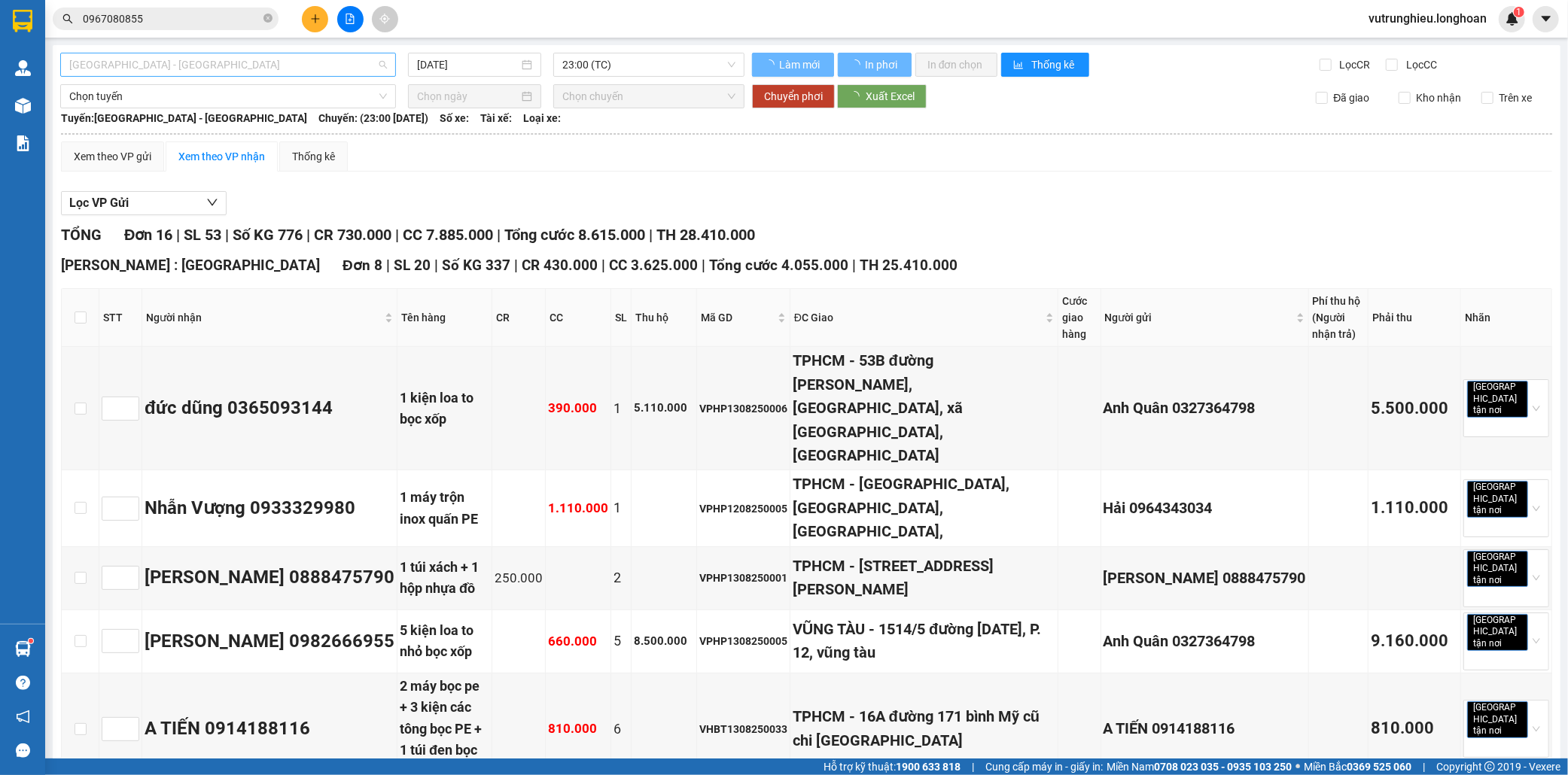
click at [211, 64] on span "[GEOGRAPHIC_DATA] - [GEOGRAPHIC_DATA]" at bounding box center [228, 64] width 317 height 22
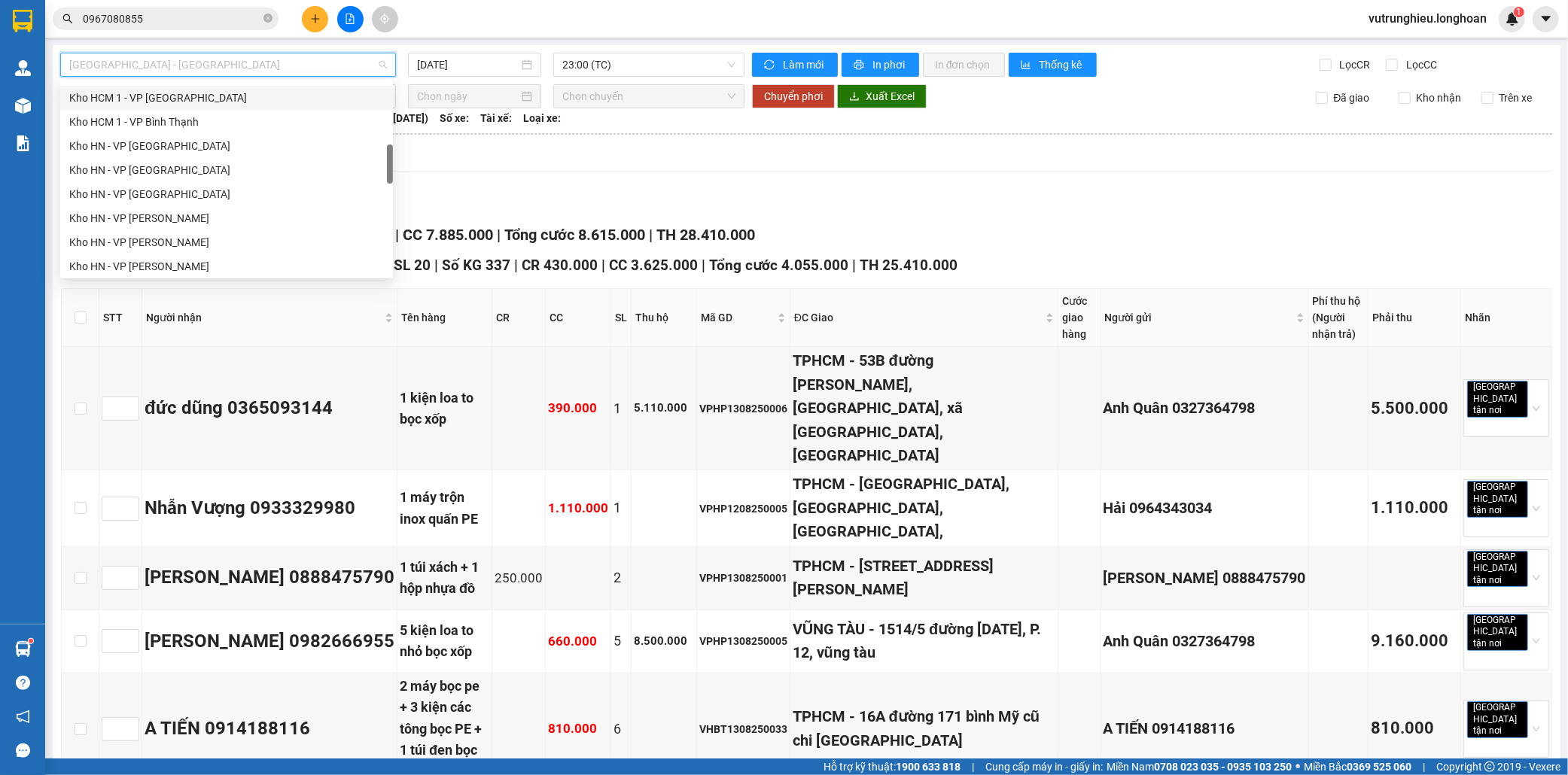
scroll to position [418, 0]
click at [172, 207] on div "VP [PERSON_NAME]" at bounding box center [226, 207] width 314 height 16
type input "[DATE]"
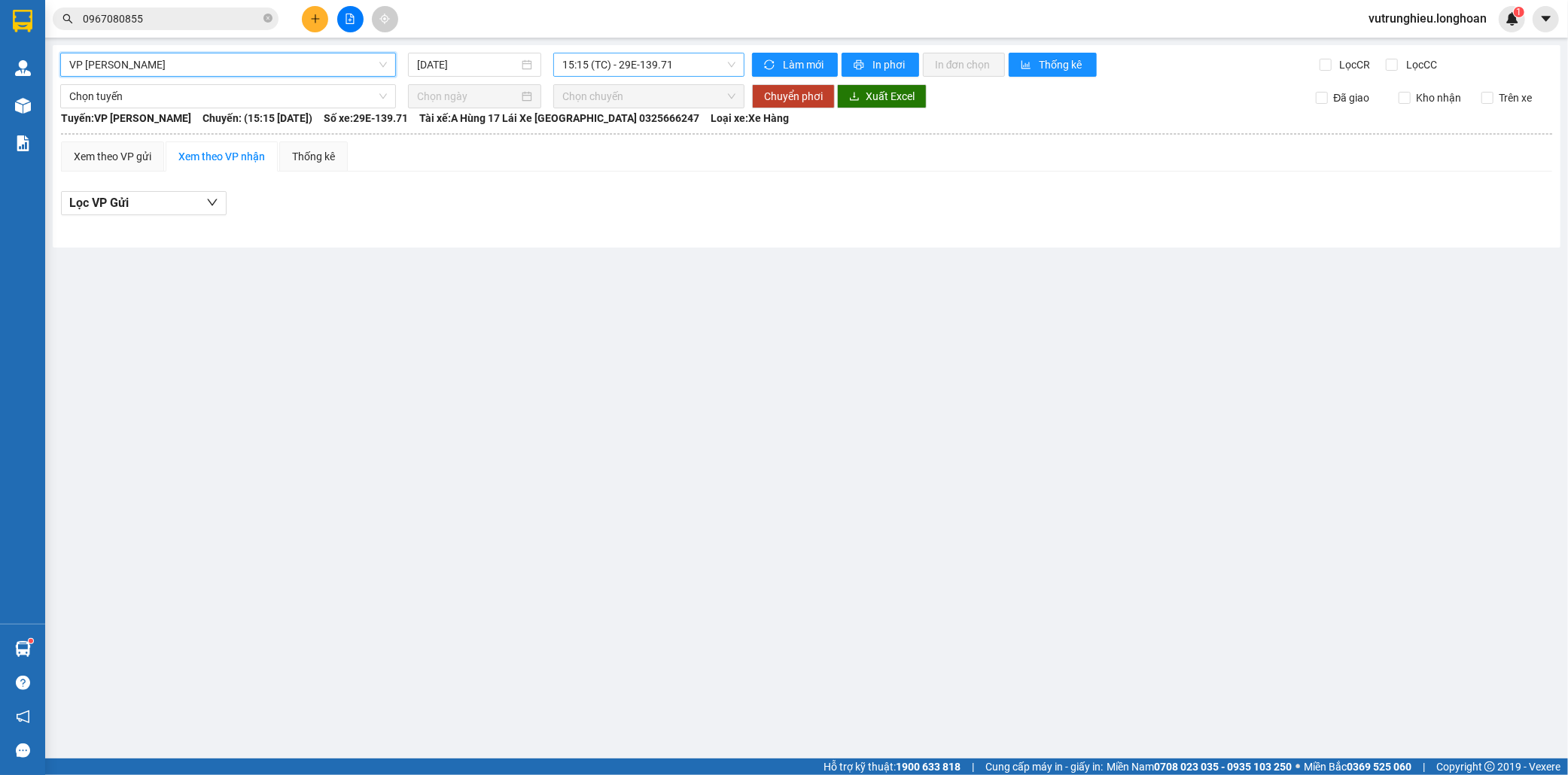
click at [591, 66] on span "15:15 (TC) - 29E-139.71" at bounding box center [649, 64] width 173 height 22
click at [592, 140] on div "18:44 (TC) - 29E-139.71" at bounding box center [621, 142] width 118 height 16
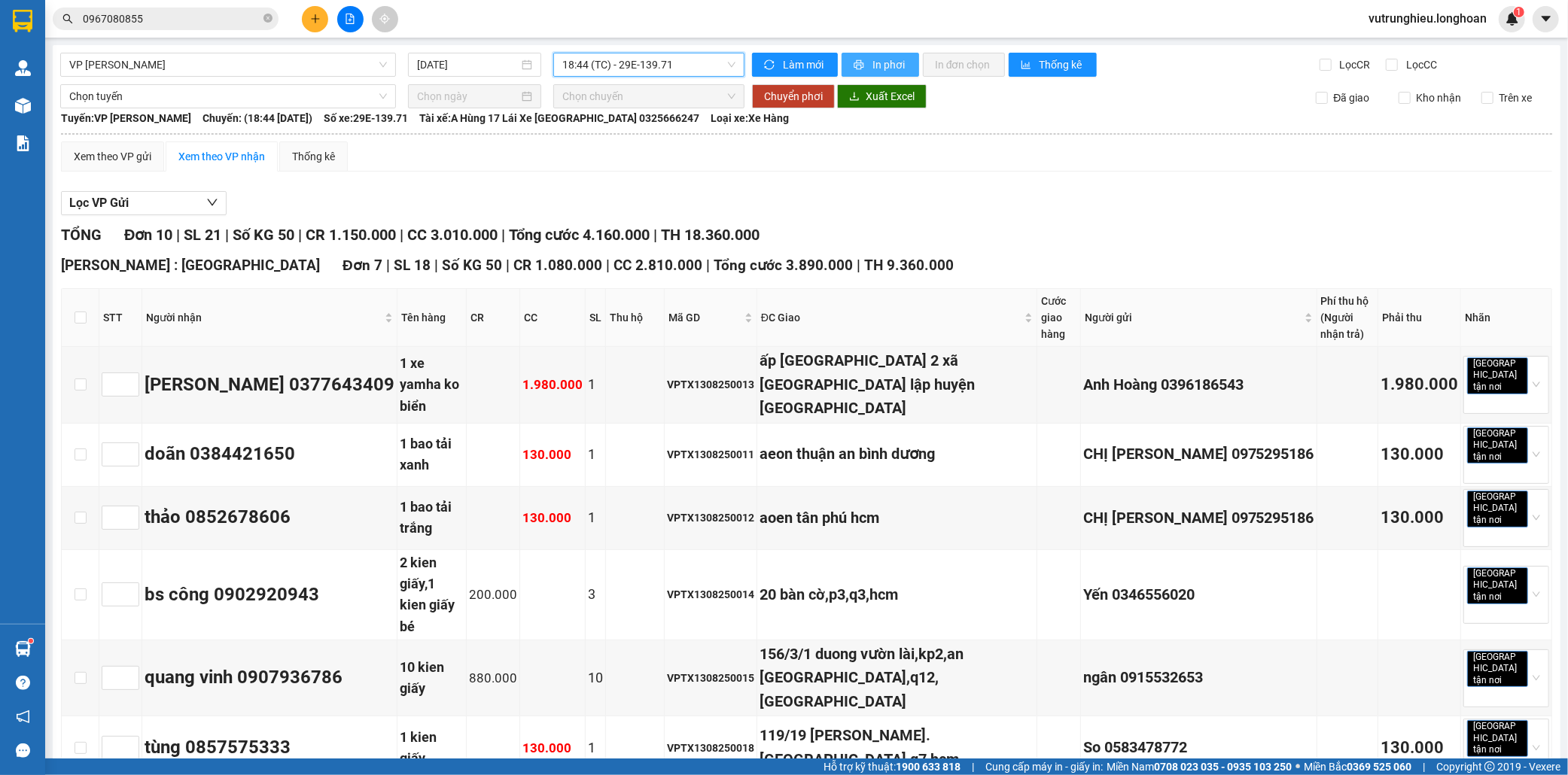
click at [889, 58] on span "In phơi" at bounding box center [890, 64] width 35 height 16
click at [311, 15] on icon "plus" at bounding box center [316, 19] width 11 height 11
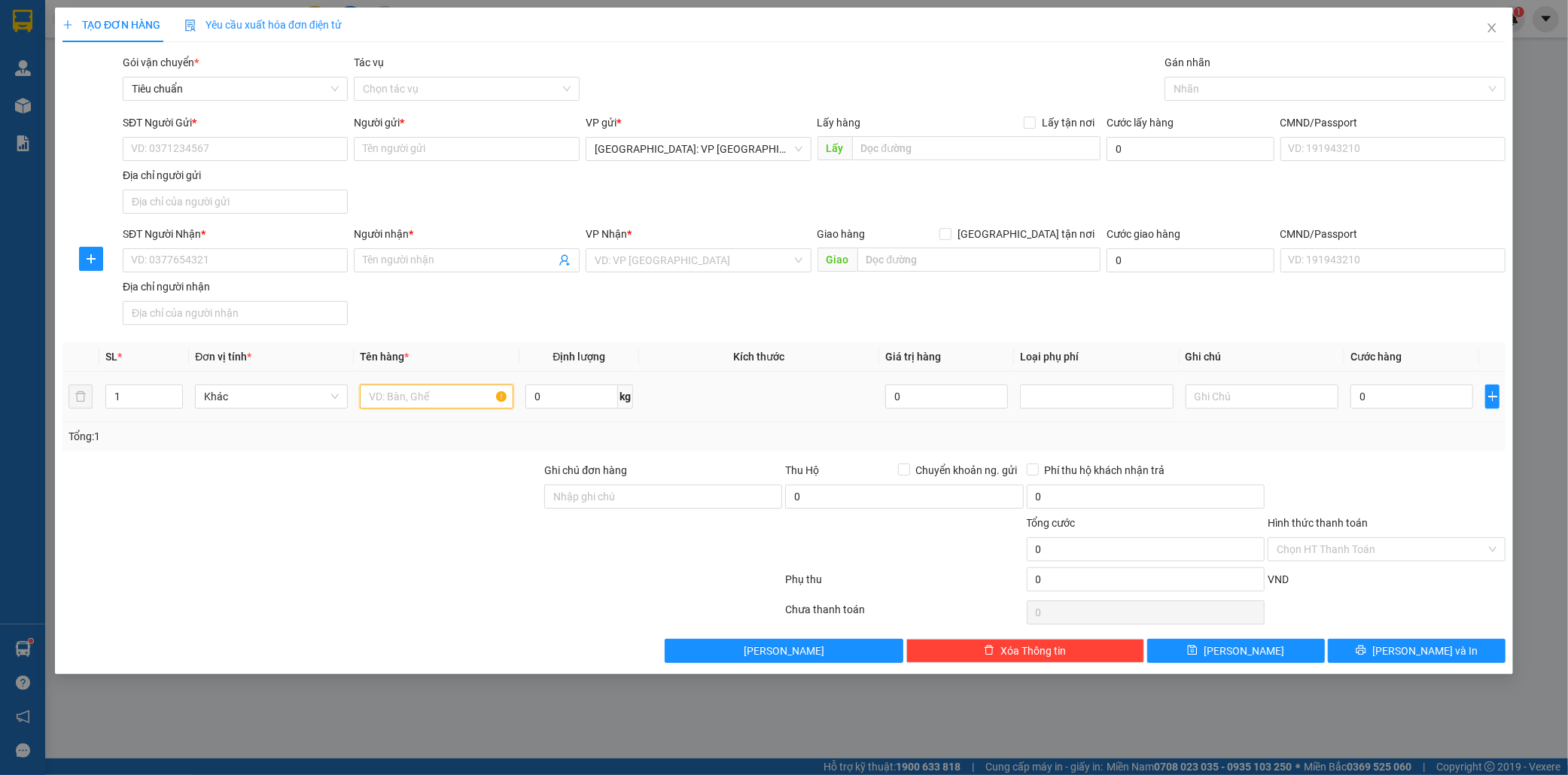
click at [409, 396] on input "text" at bounding box center [436, 396] width 153 height 24
click at [211, 146] on input "SĐT Người Gửi *" at bounding box center [235, 149] width 226 height 24
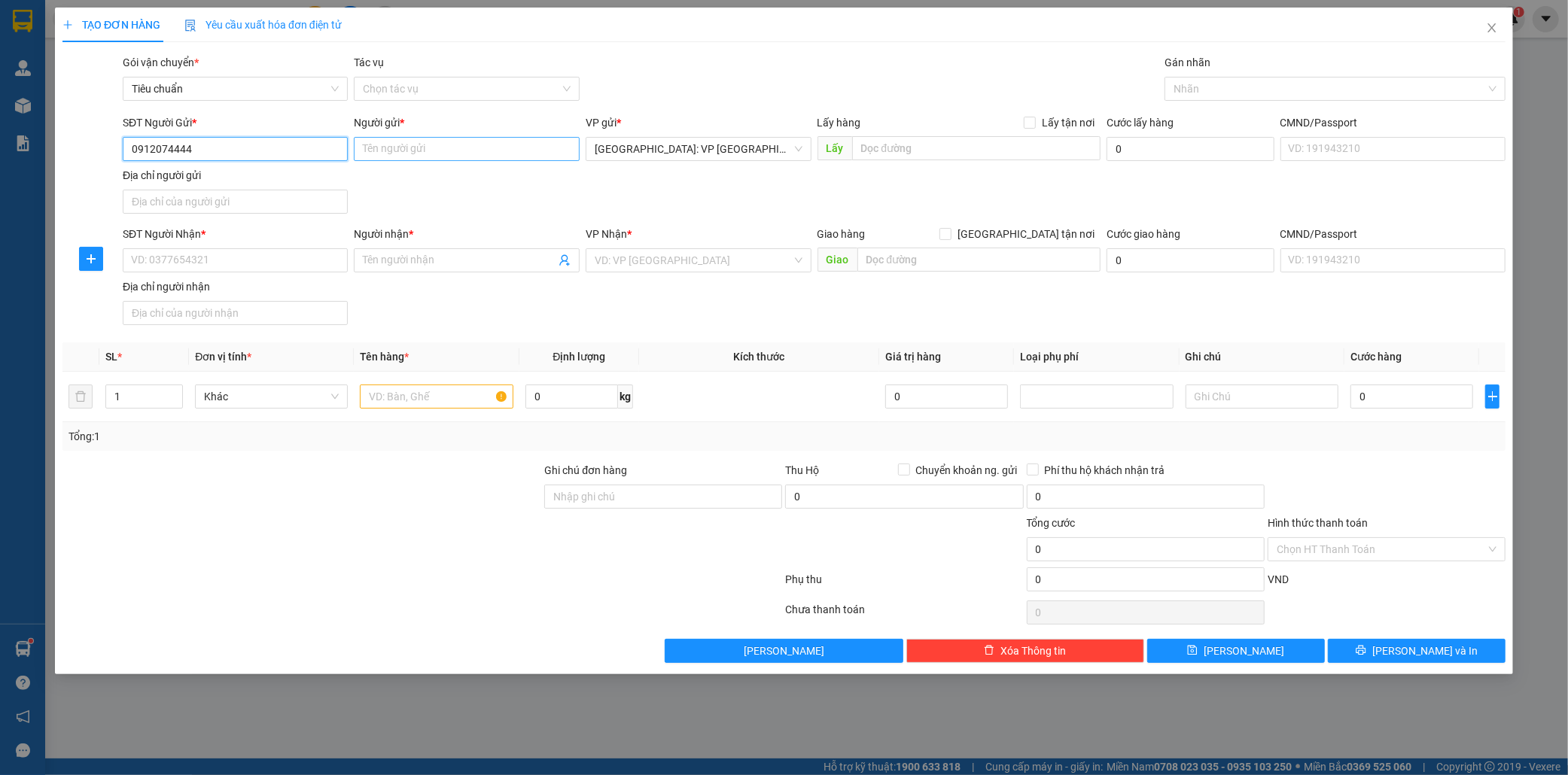
type input "0912074444"
click at [392, 148] on input "Người gửi *" at bounding box center [467, 149] width 226 height 24
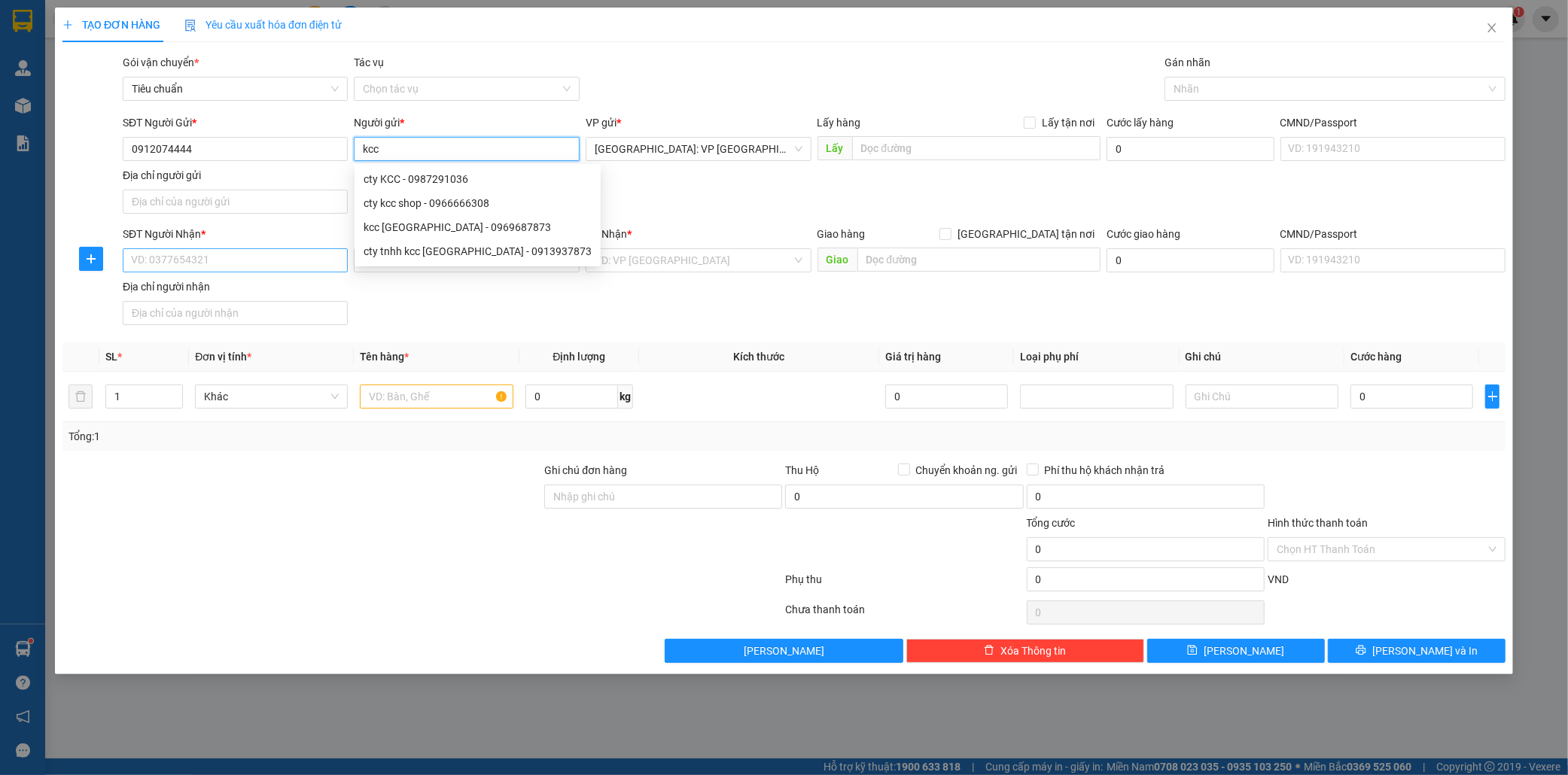
type input "kcc"
click at [160, 266] on input "SĐT Người Nhận *" at bounding box center [235, 260] width 226 height 24
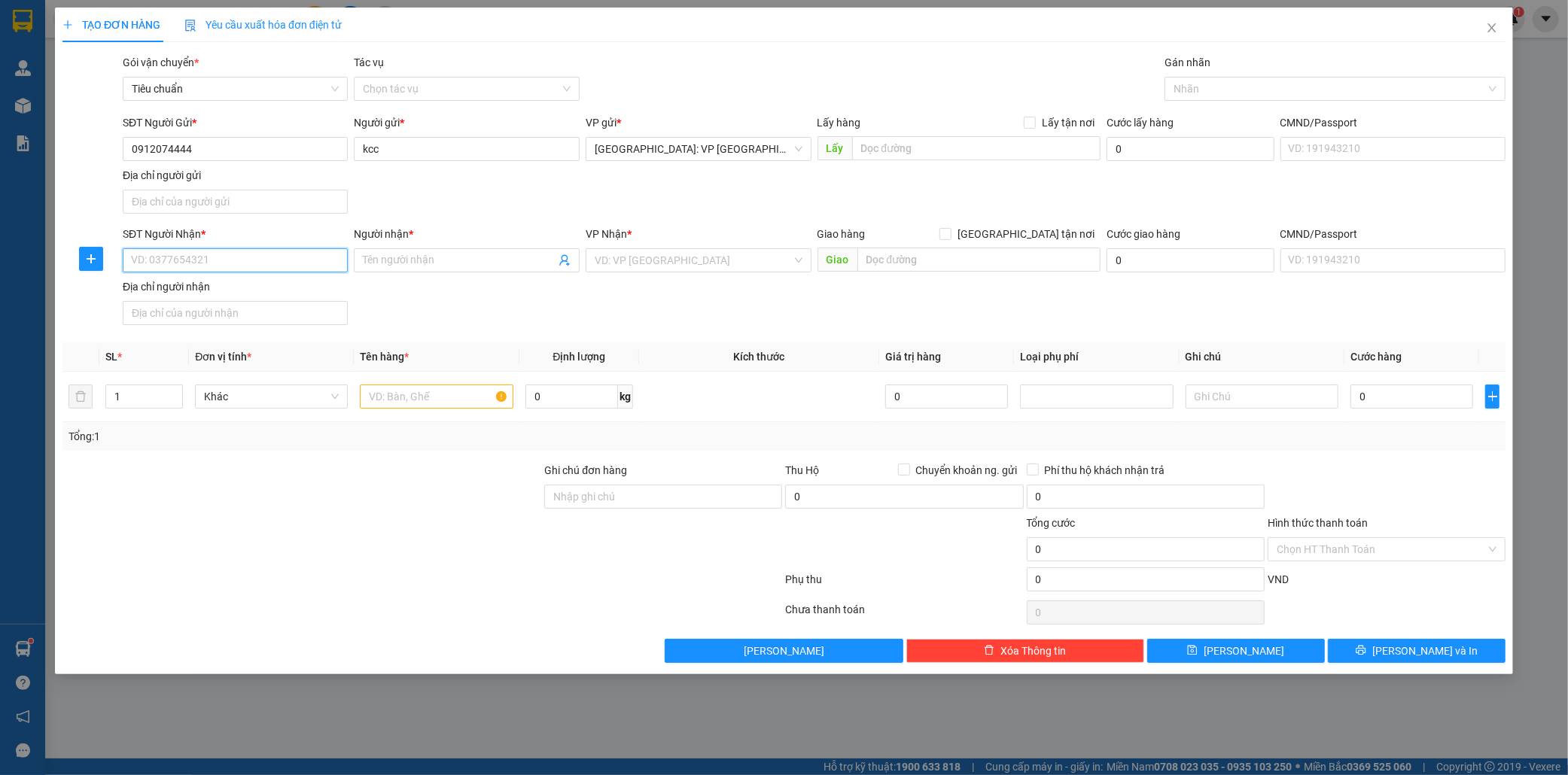
click at [160, 266] on input "SĐT Người Nhận *" at bounding box center [235, 260] width 226 height 24
type input "0336039767"
click at [389, 256] on input "Người nhận *" at bounding box center [459, 260] width 193 height 16
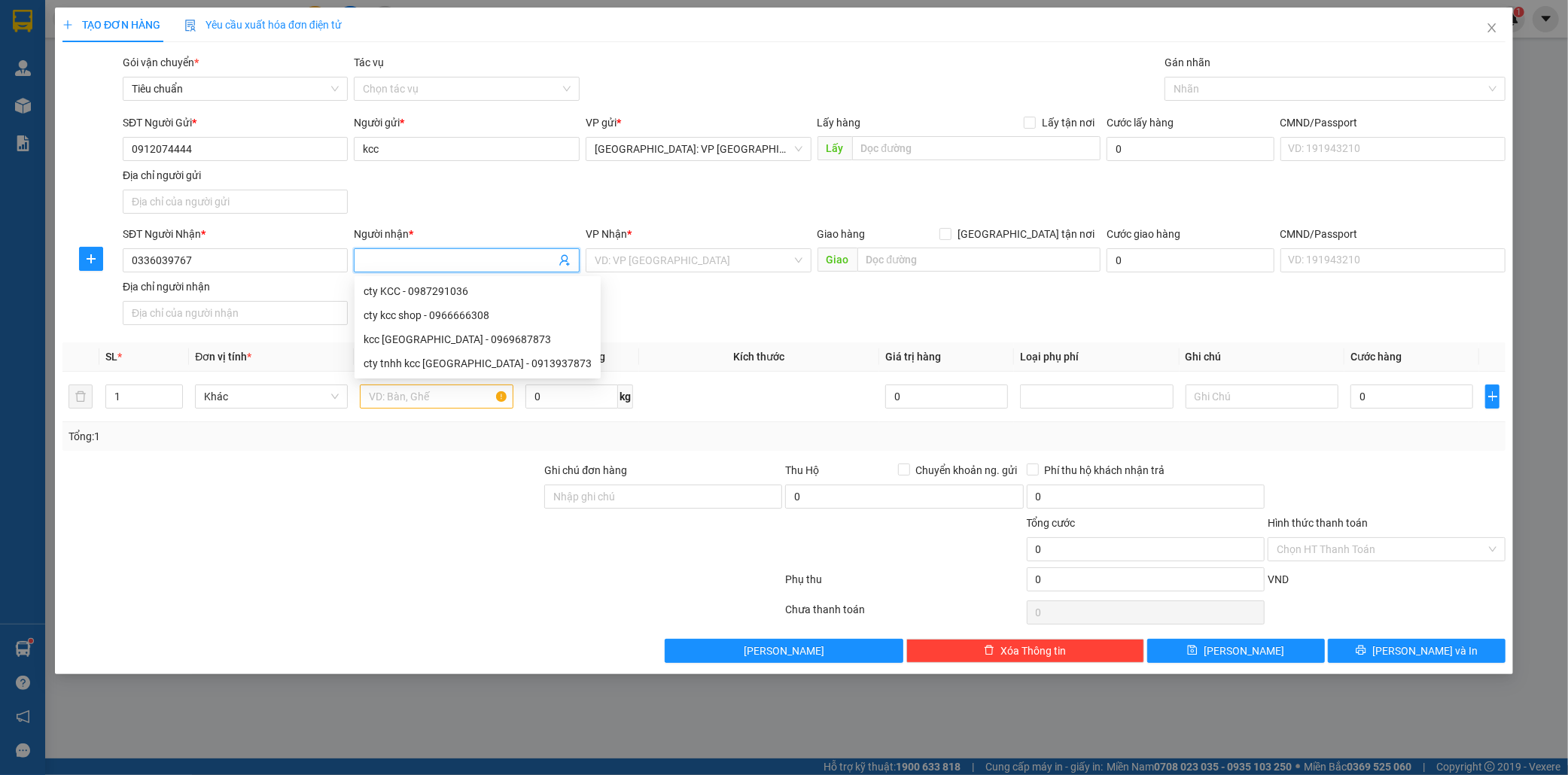
click at [389, 256] on input "Người nhận *" at bounding box center [459, 260] width 193 height 16
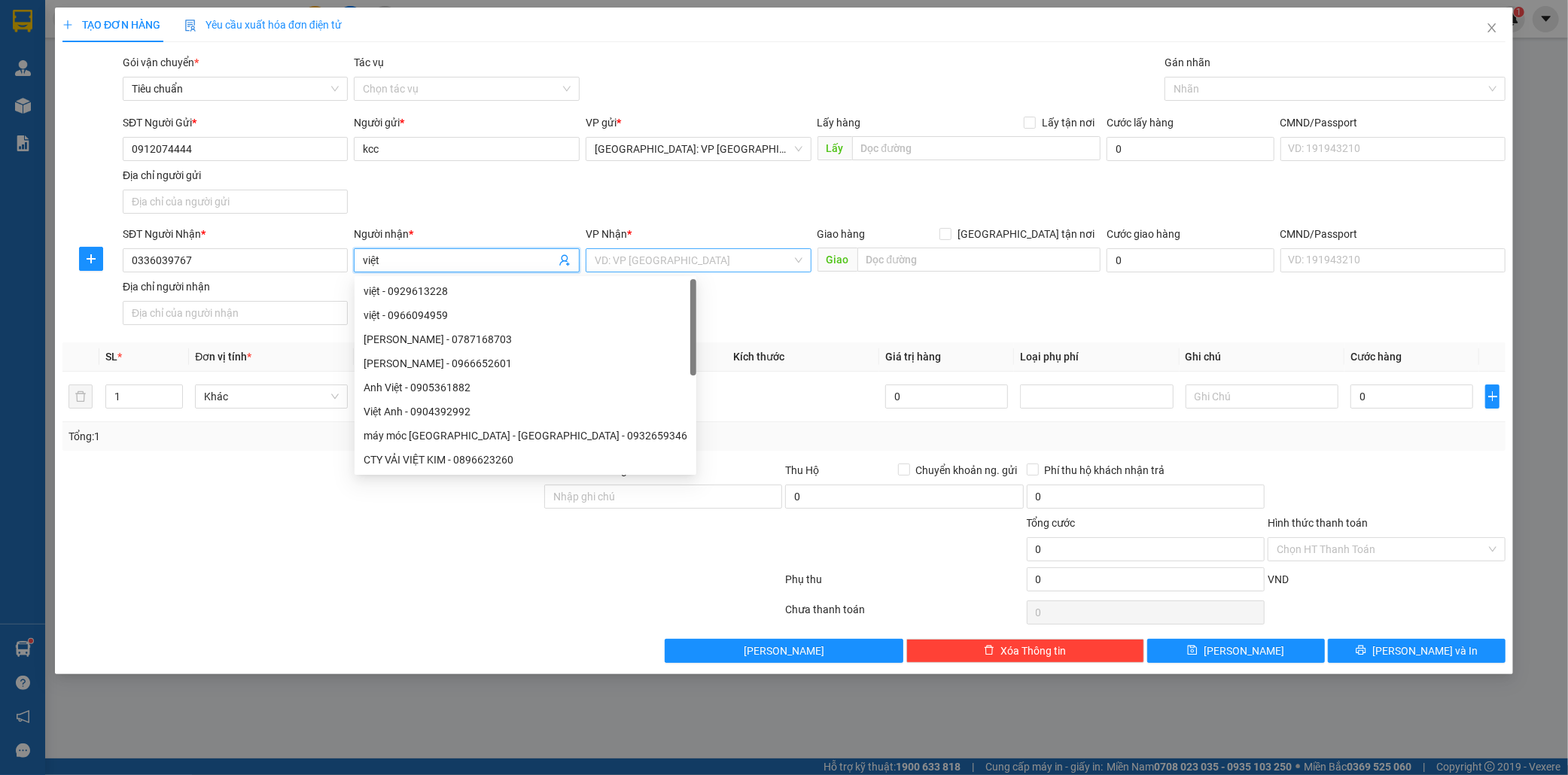
type input "việt"
click at [641, 256] on input "search" at bounding box center [693, 260] width 197 height 22
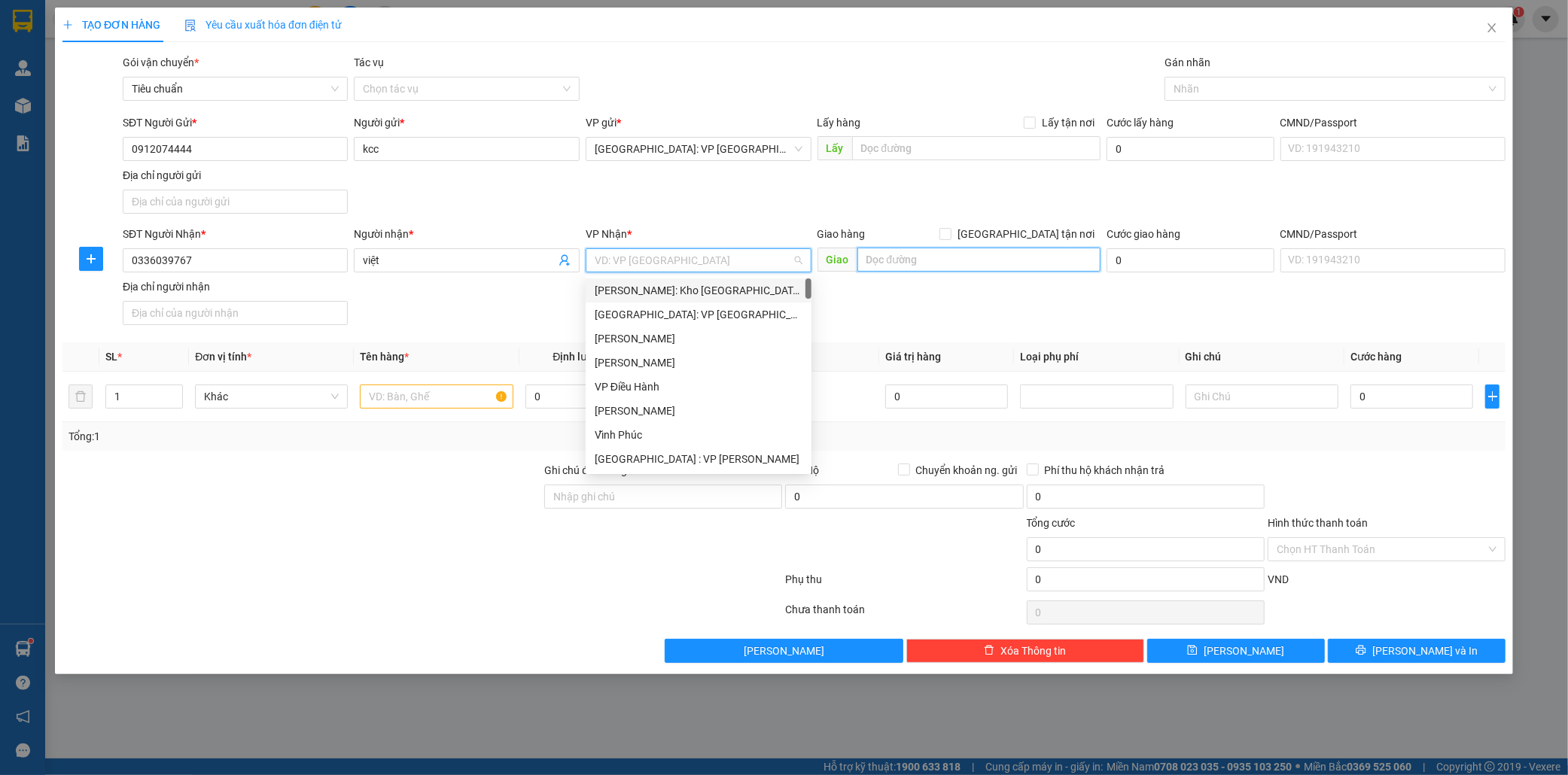
click at [914, 255] on input "text" at bounding box center [979, 259] width 243 height 24
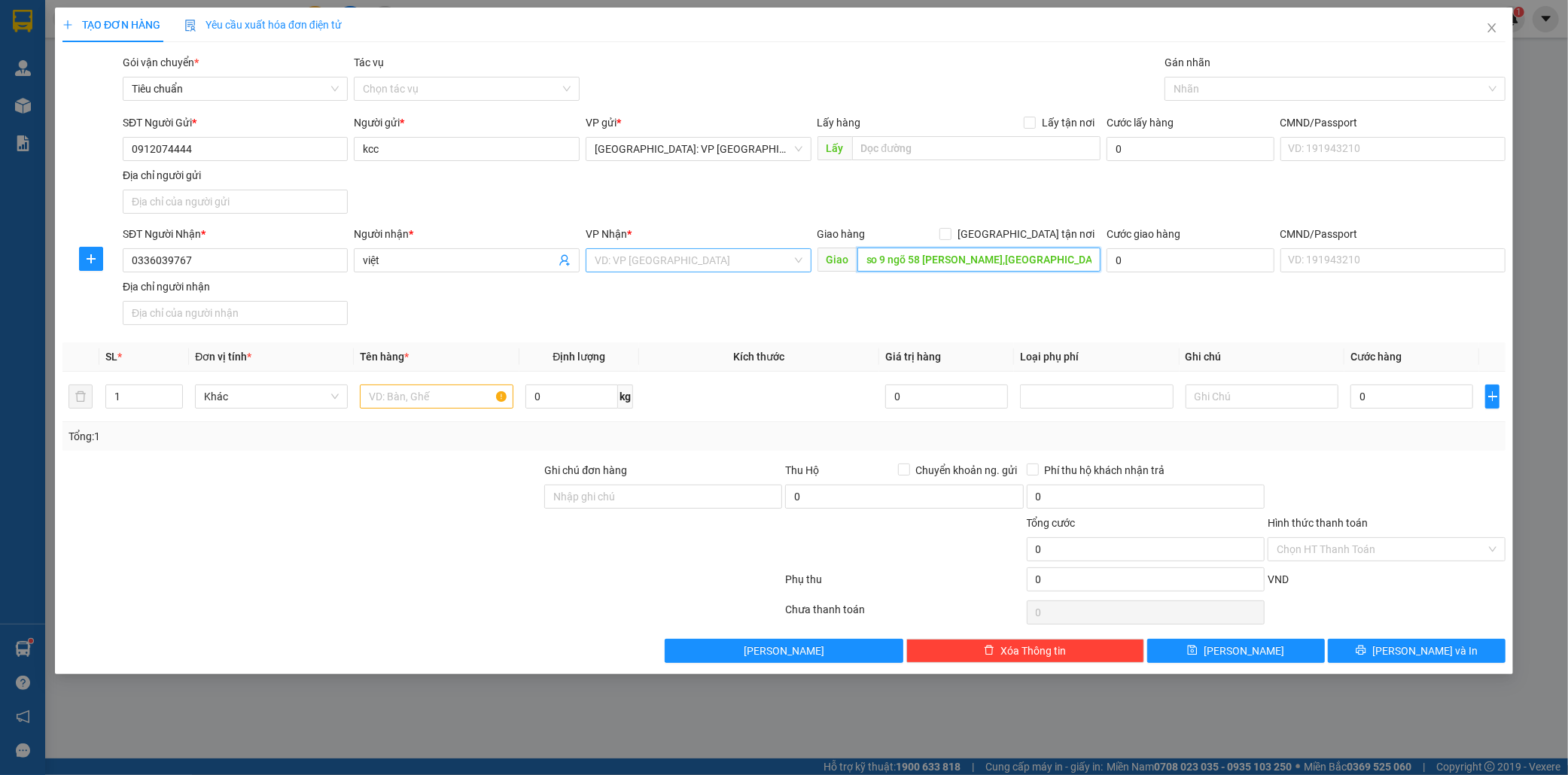
type input "so 9 ngõ 58 [PERSON_NAME],[GEOGRAPHIC_DATA],[GEOGRAPHIC_DATA],[GEOGRAPHIC_DATA]"
click at [667, 267] on input "search" at bounding box center [693, 260] width 197 height 22
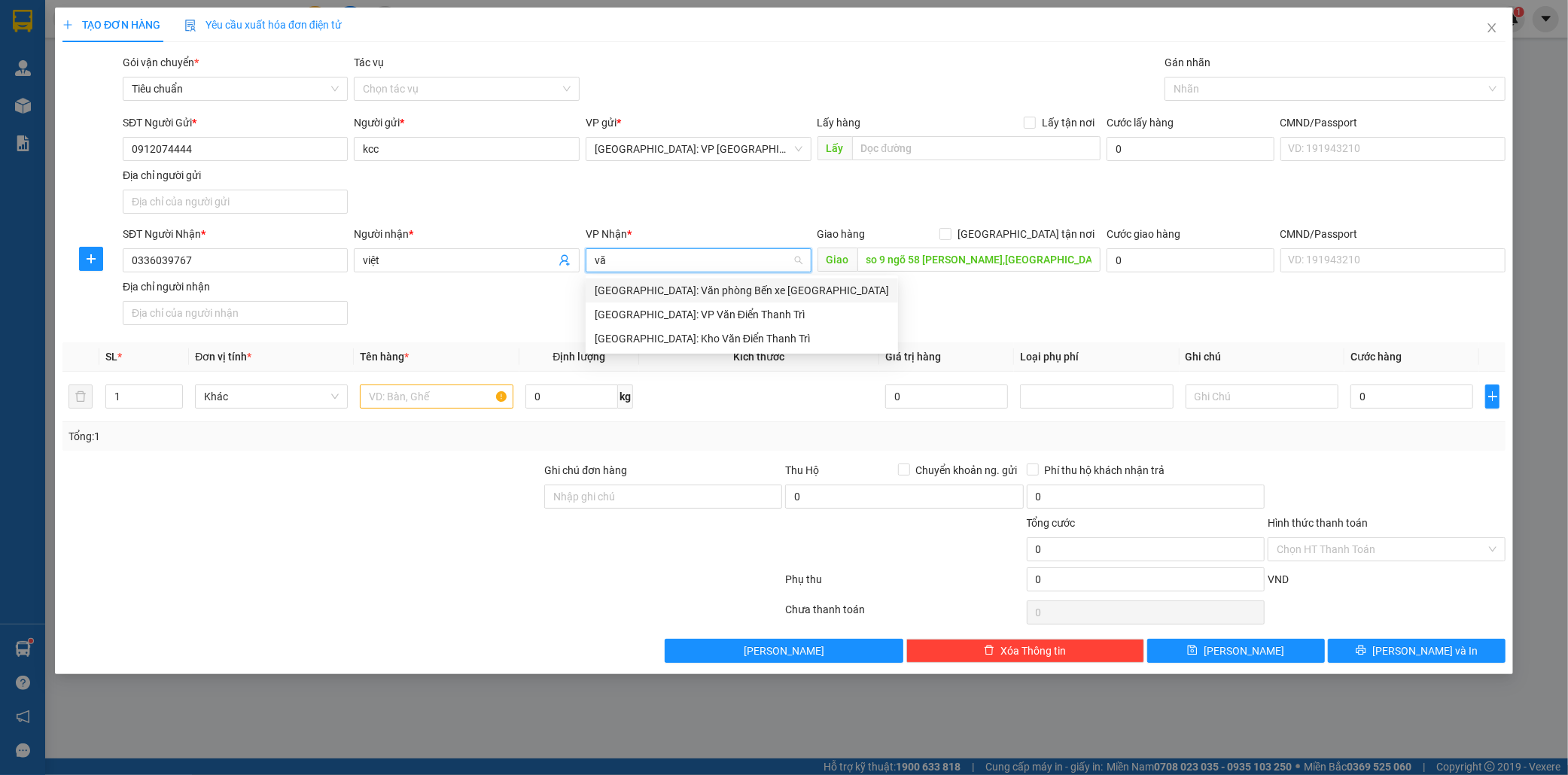
type input "văn"
click at [682, 342] on div "[GEOGRAPHIC_DATA]: Kho Văn Điển Thanh Trì" at bounding box center [742, 338] width 294 height 16
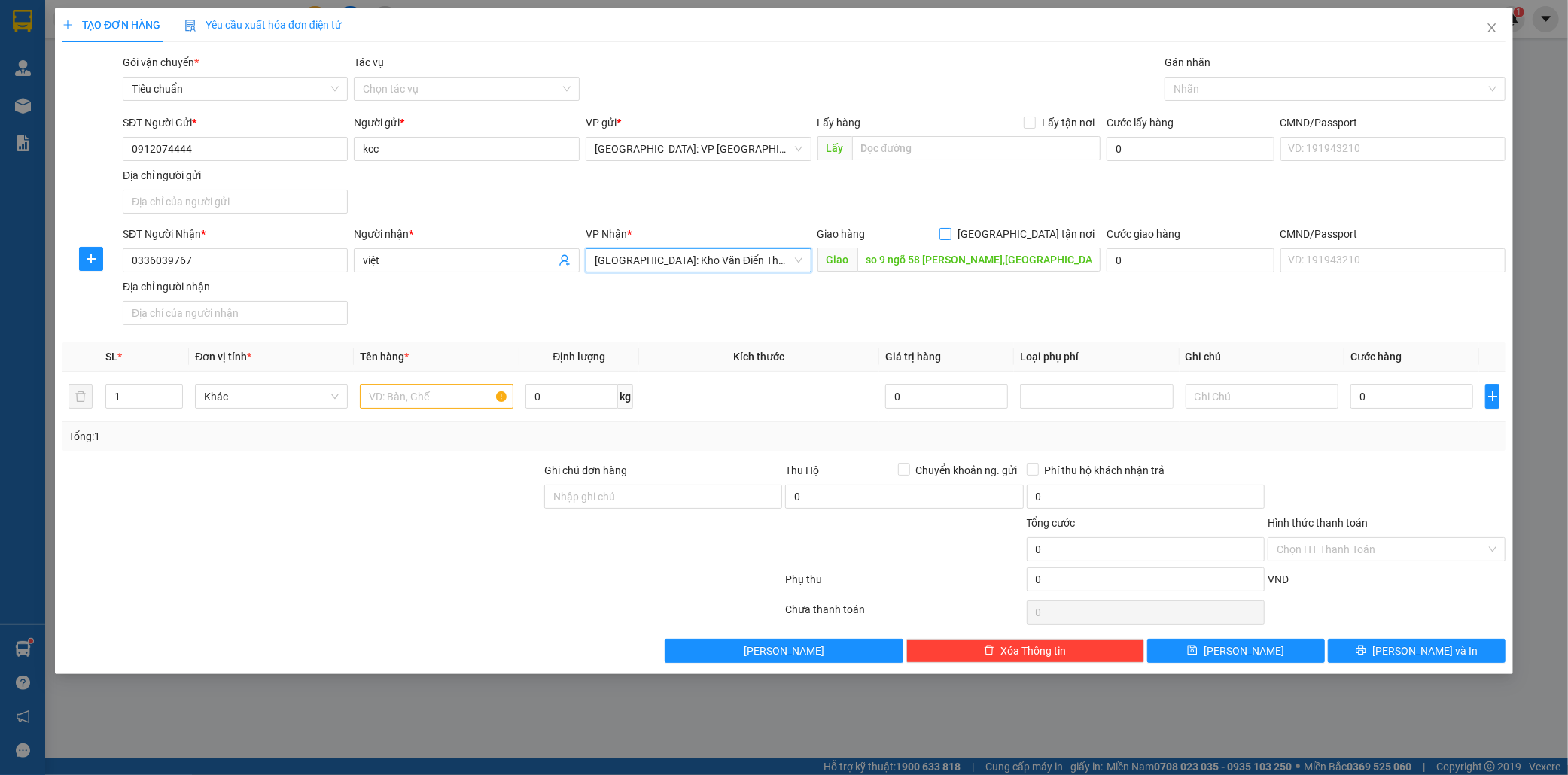
click at [950, 233] on input "[GEOGRAPHIC_DATA] tận nơi" at bounding box center [945, 234] width 11 height 11
checkbox input "true"
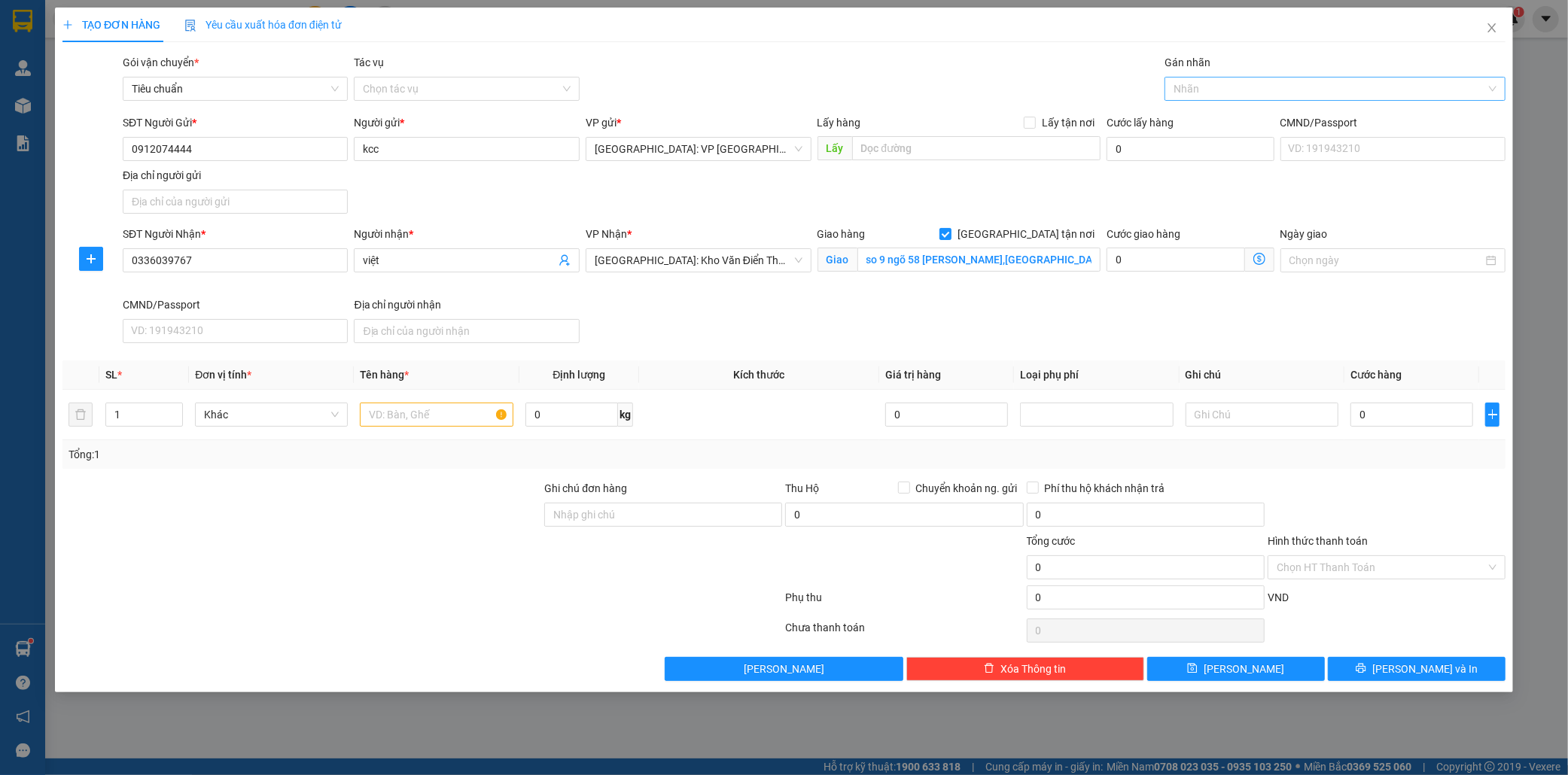
click at [1204, 87] on div at bounding box center [1327, 88] width 318 height 18
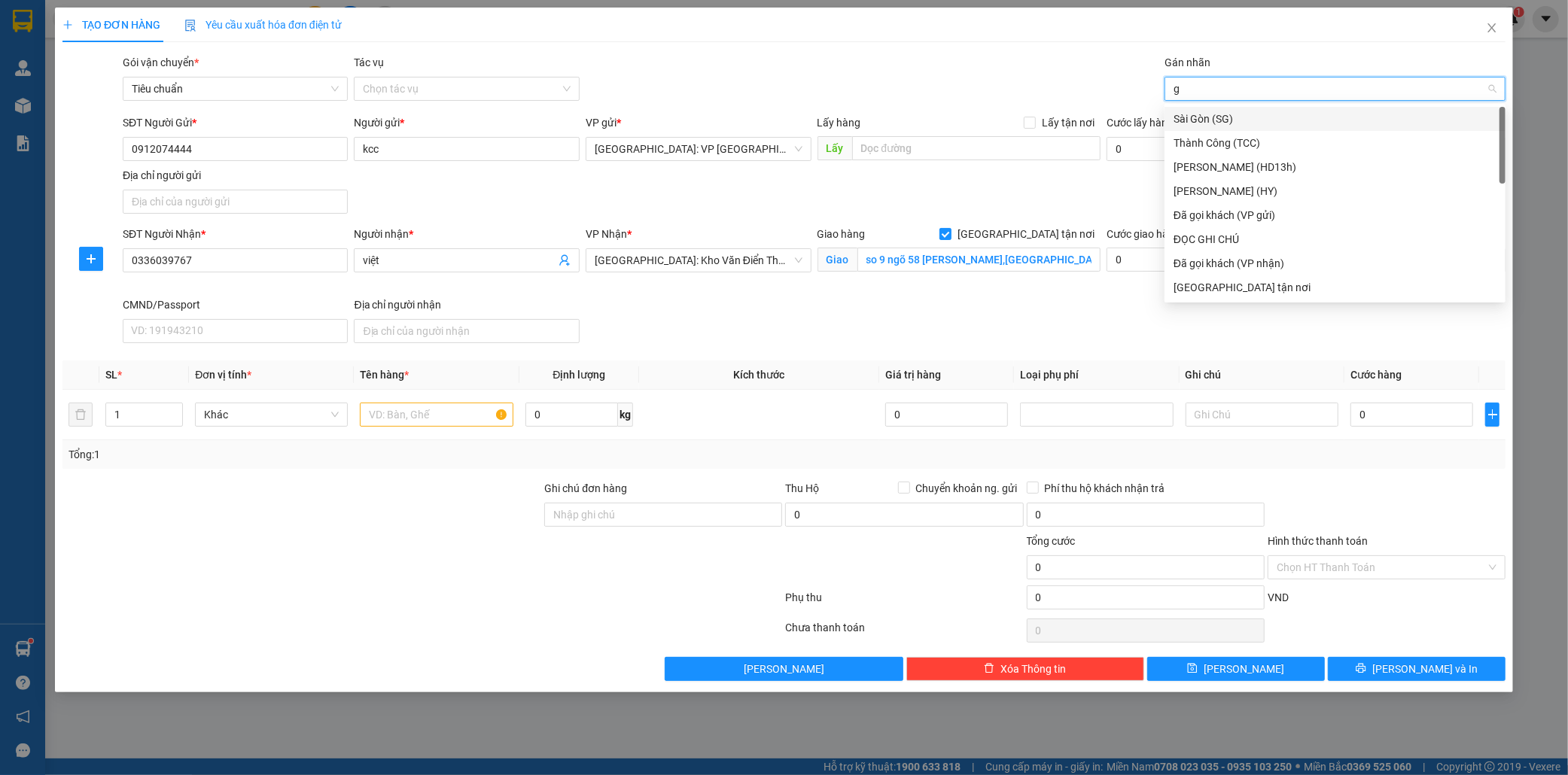
type input "gi"
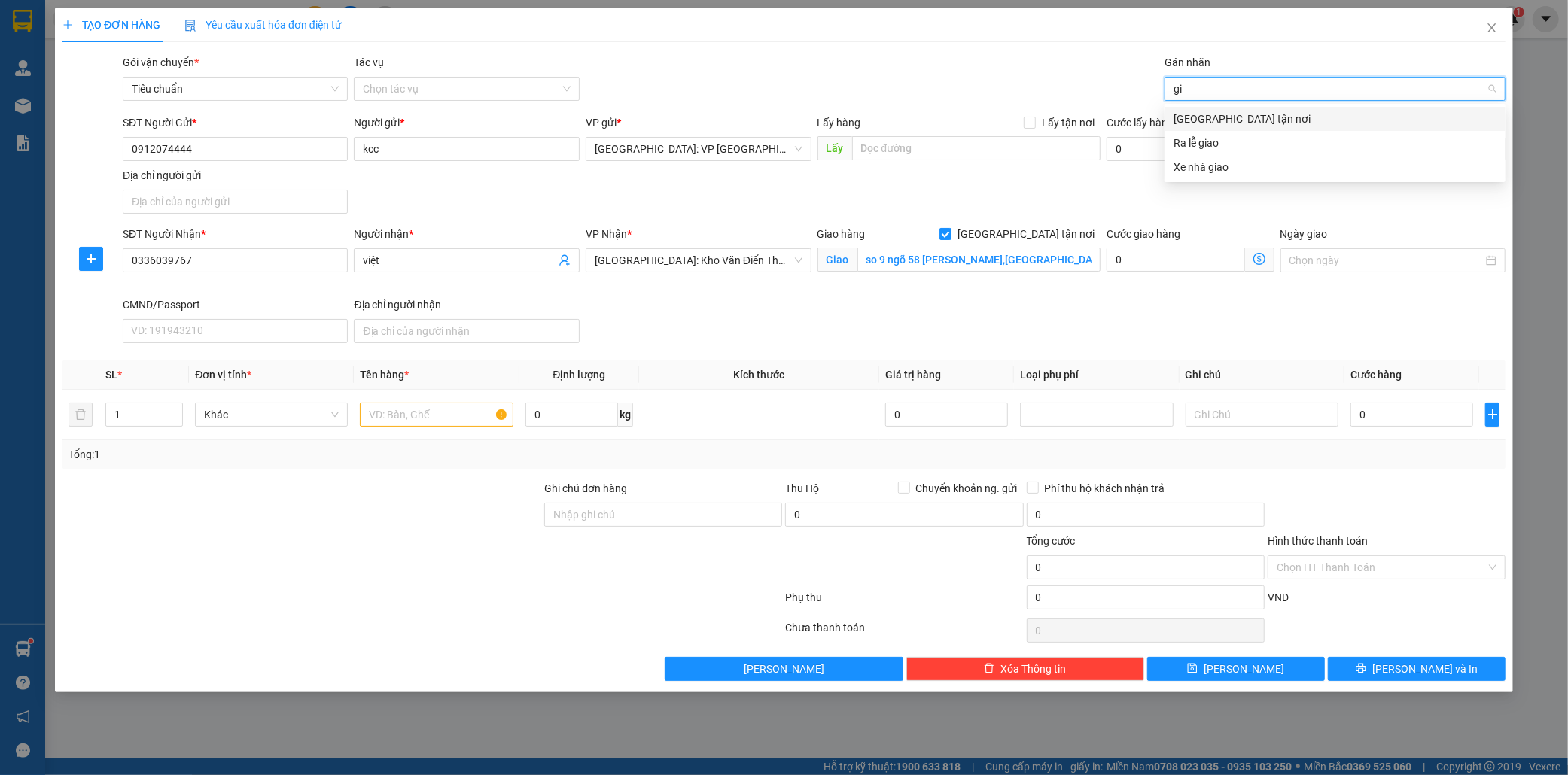
click at [1203, 122] on div "[GEOGRAPHIC_DATA] tận nơi" at bounding box center [1335, 118] width 323 height 16
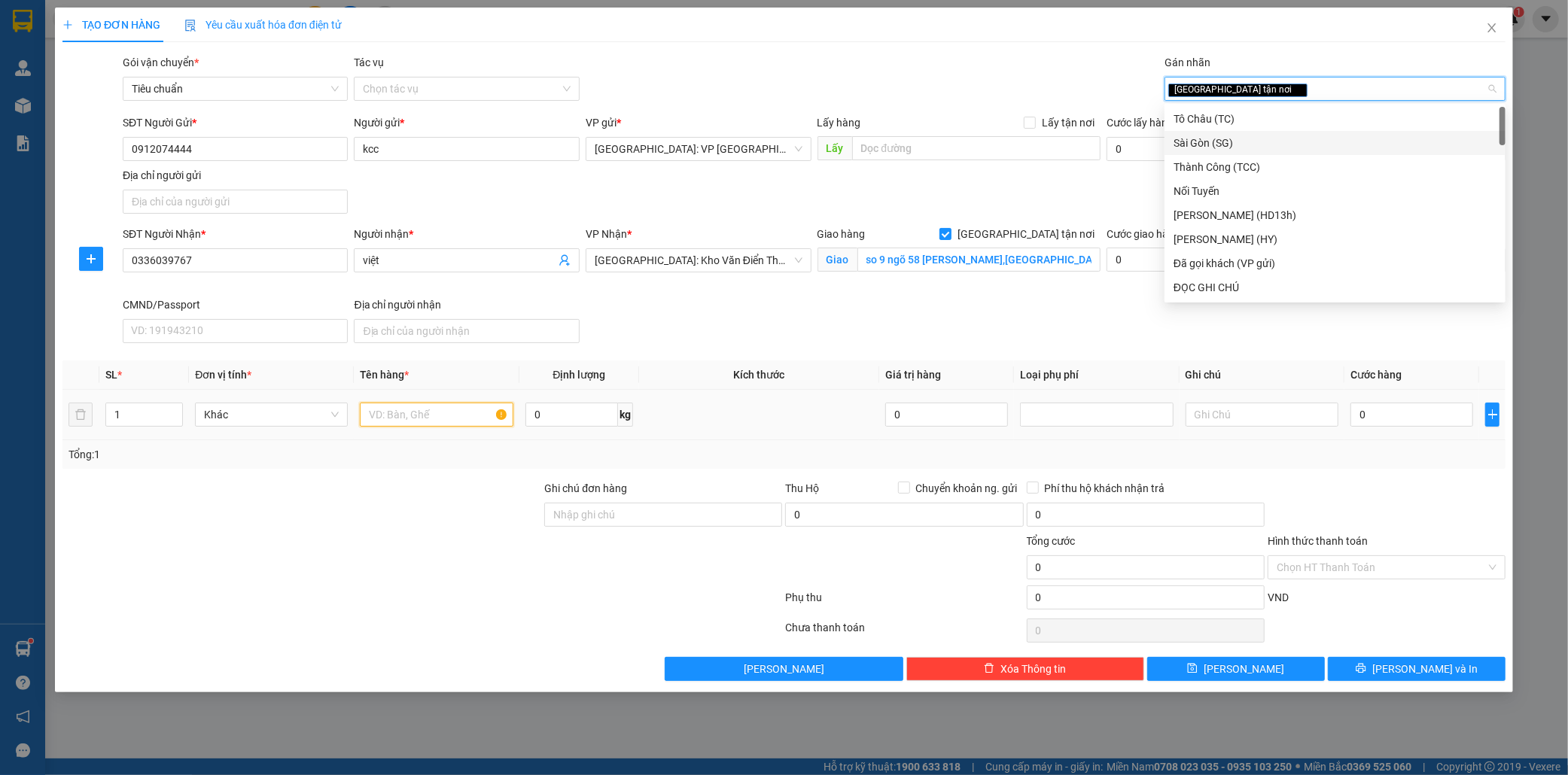
click at [411, 411] on input "text" at bounding box center [436, 414] width 153 height 24
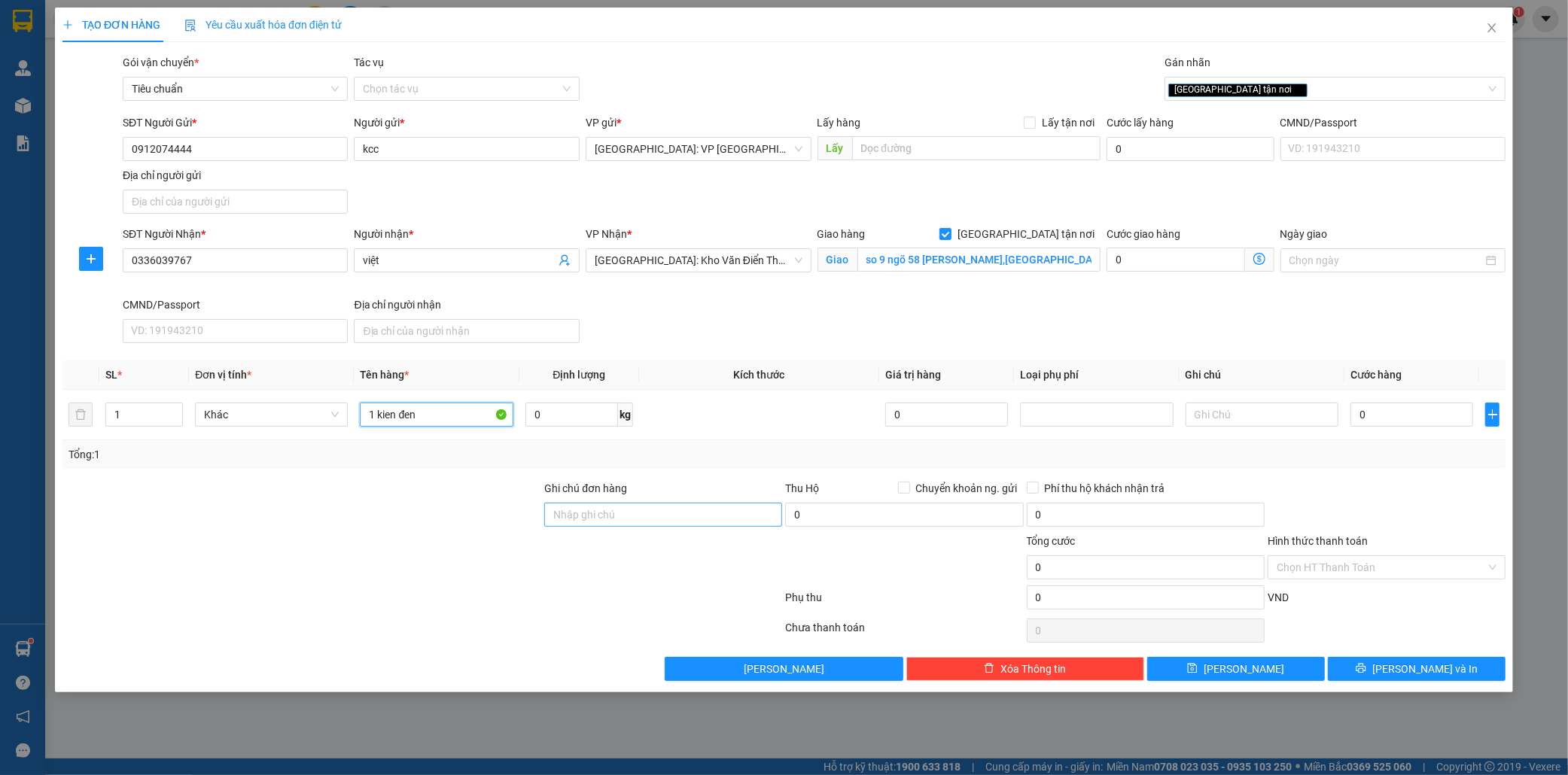
type input "1 kien đen"
click at [591, 514] on input "Ghi chú đơn hàng" at bounding box center [663, 514] width 238 height 24
click at [1276, 92] on div "[GEOGRAPHIC_DATA] tận nơi" at bounding box center [1327, 88] width 318 height 18
type input "nhẹ tay thùng máy tính dễ vỡ"
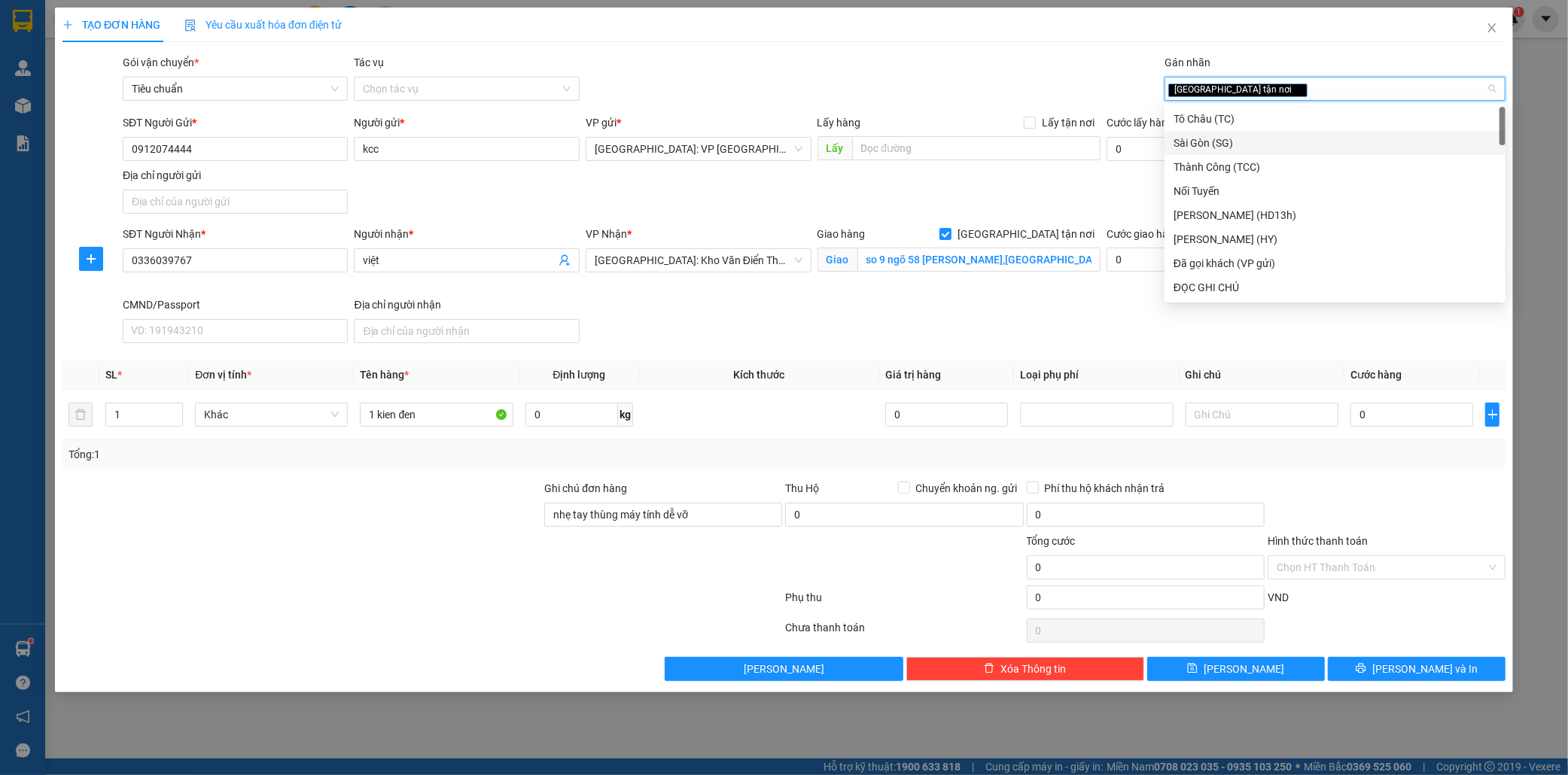
type input "d"
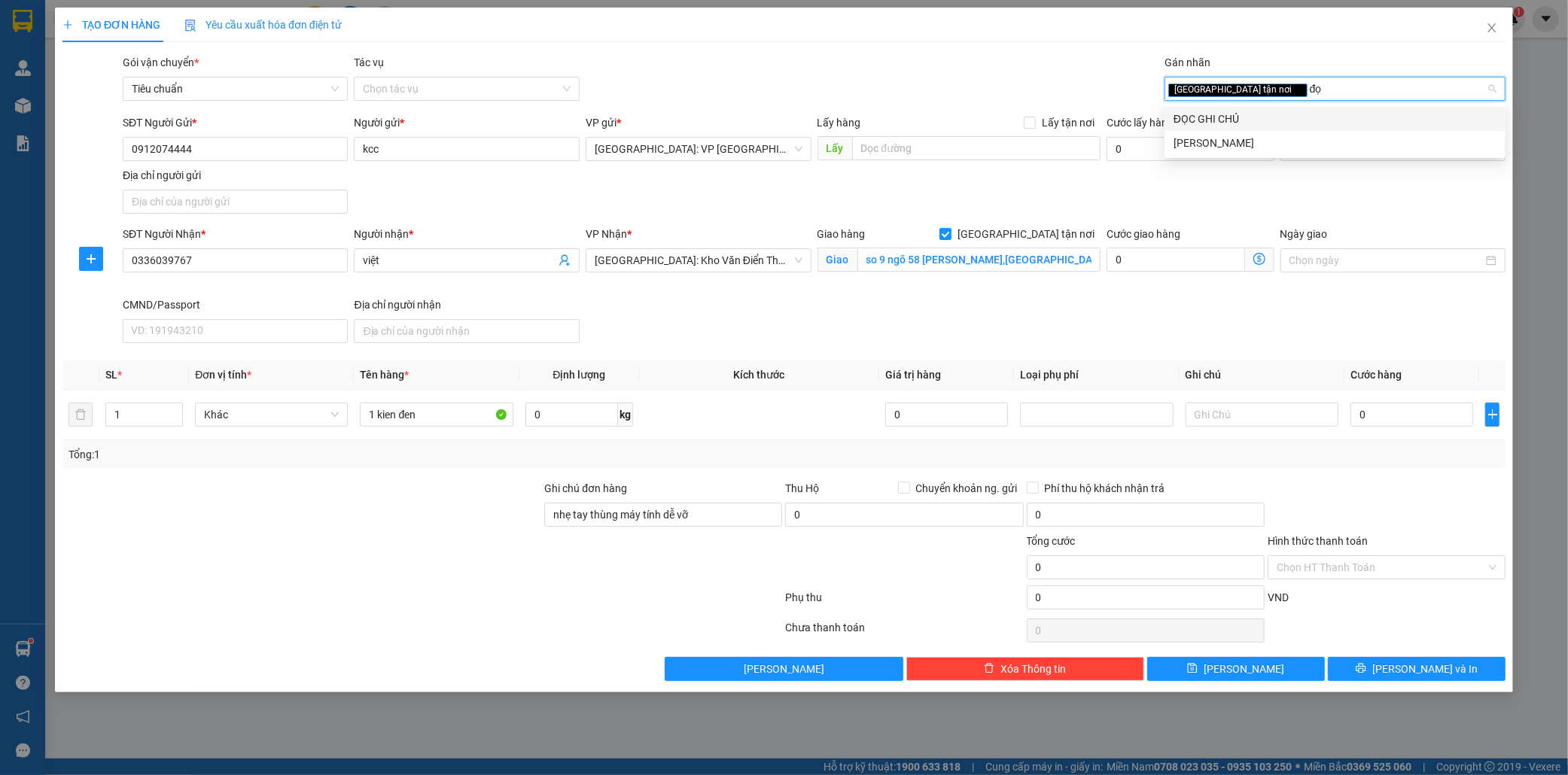
type input "đọc"
click at [1251, 124] on div "ĐỌC GHI CHÚ" at bounding box center [1335, 118] width 323 height 16
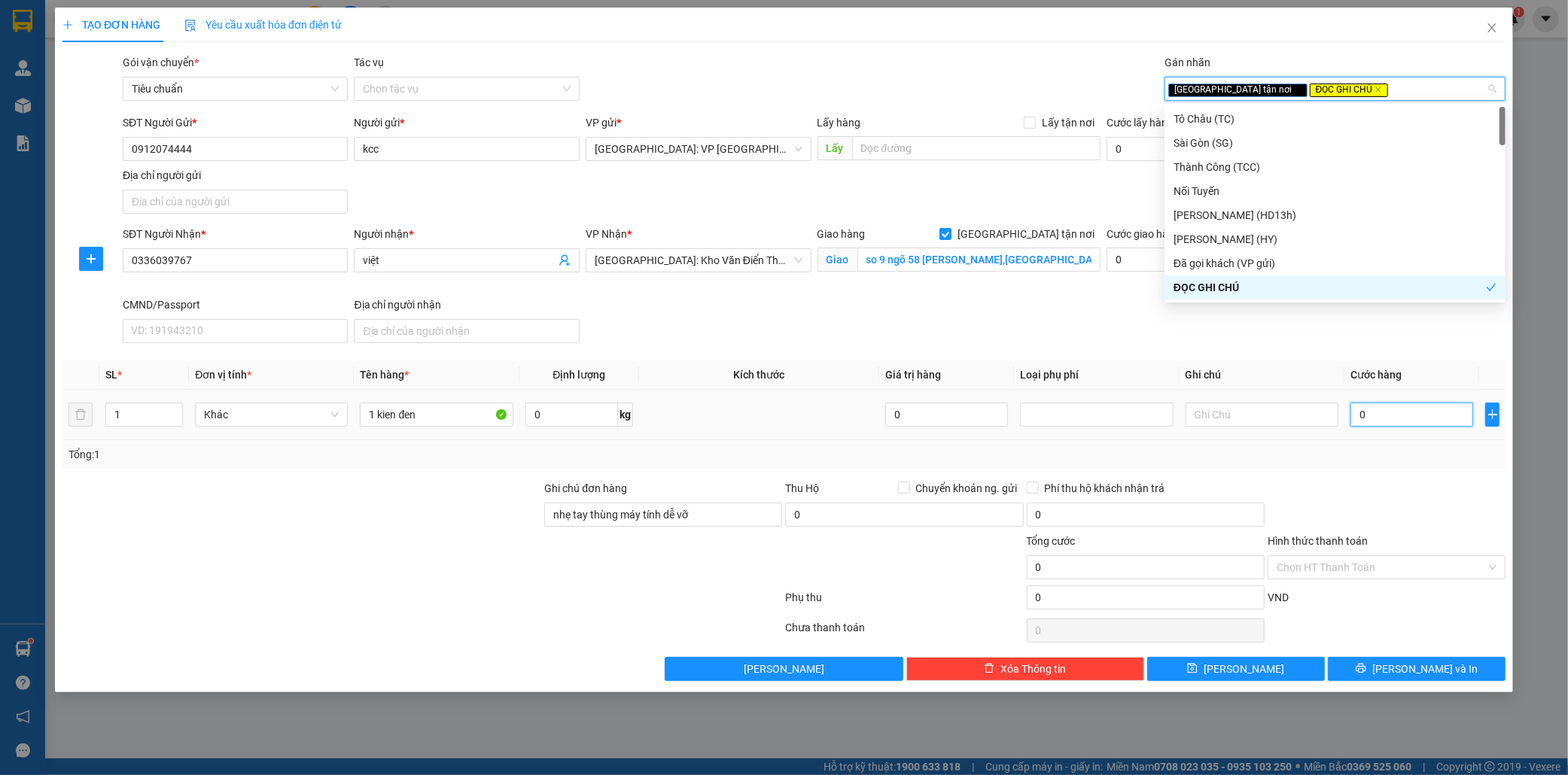
click at [1388, 416] on input "0" at bounding box center [1412, 414] width 122 height 24
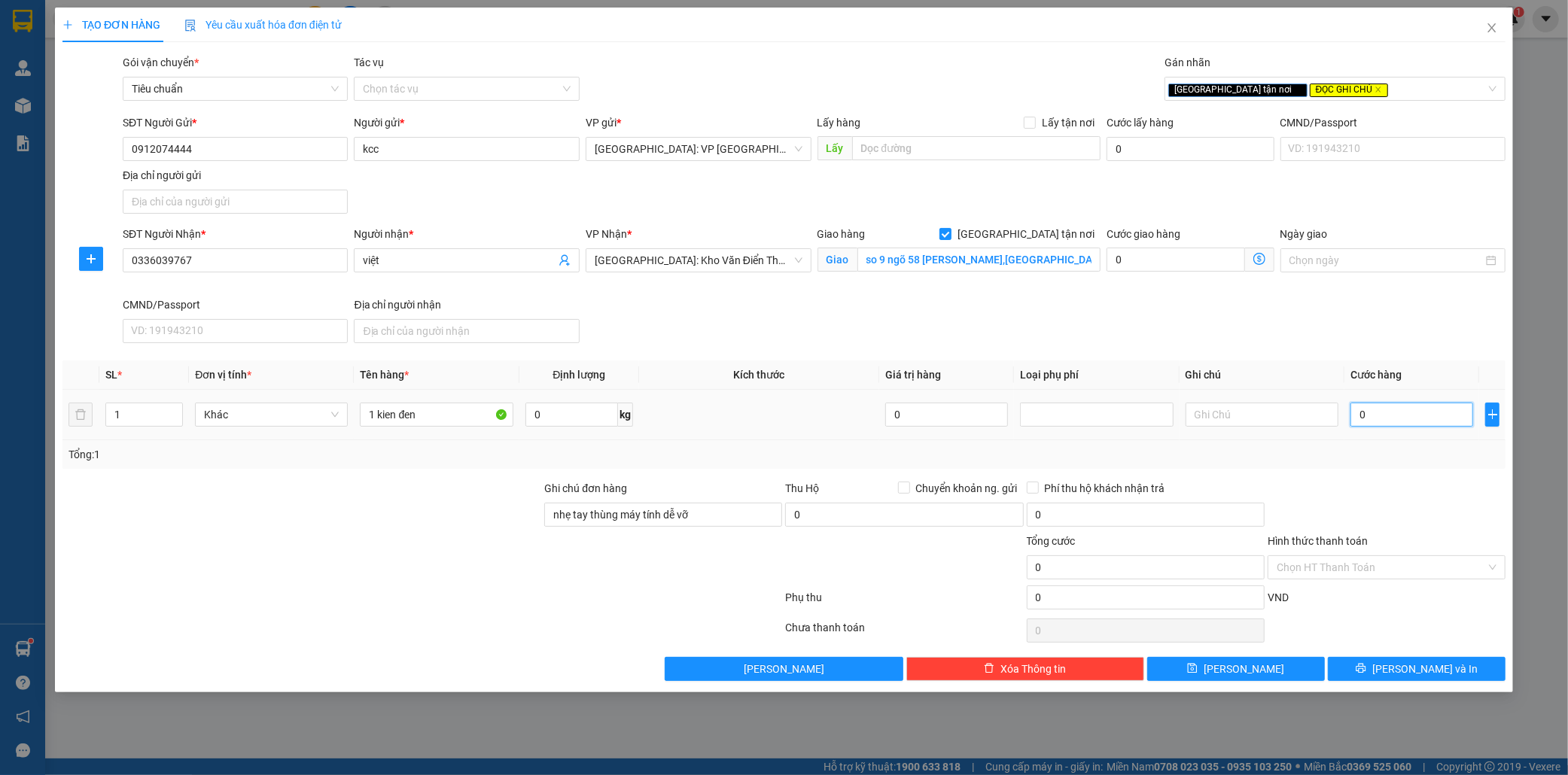
type input "1"
type input "13"
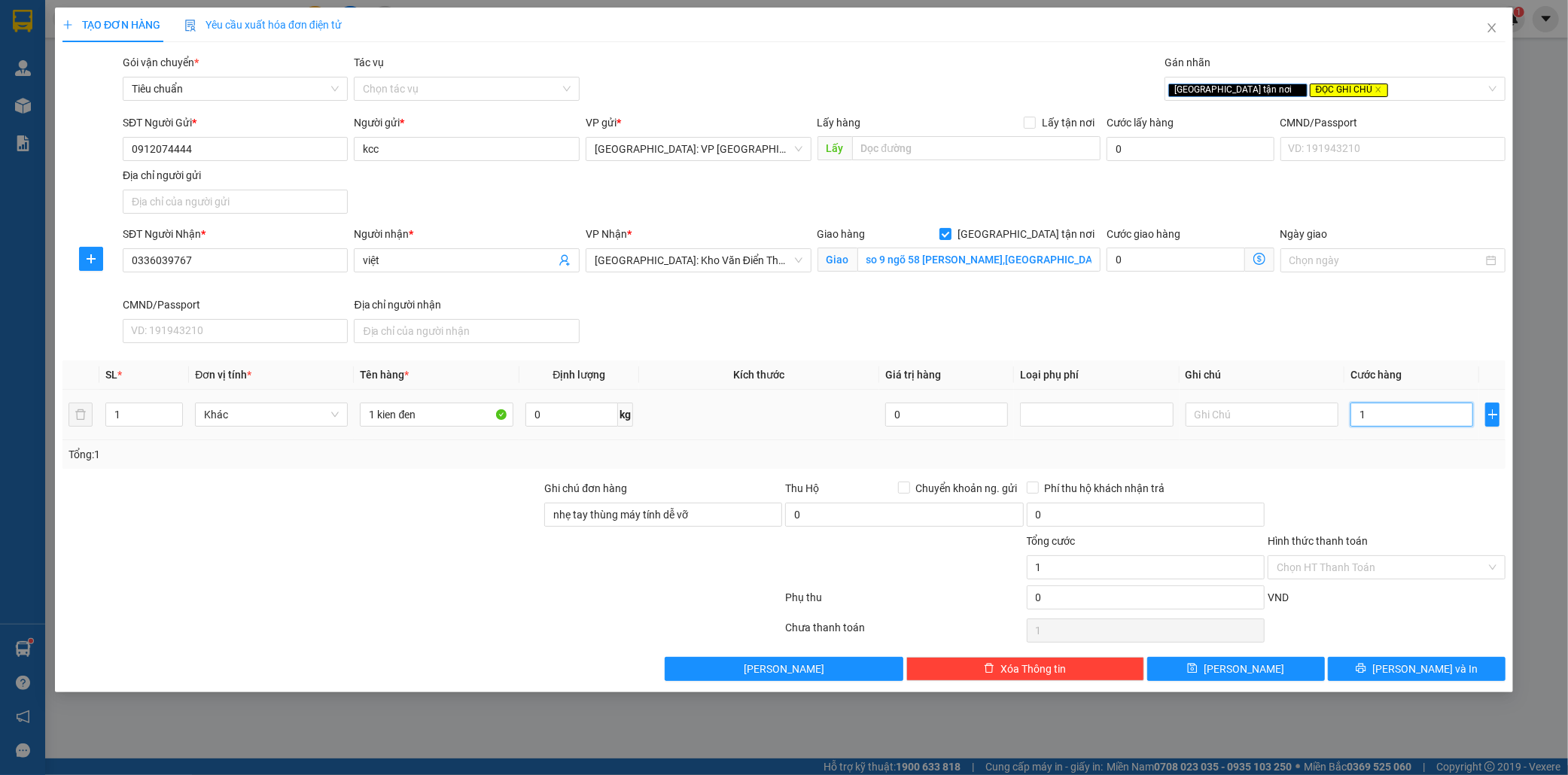
type input "13"
type input "130"
type input "1.300"
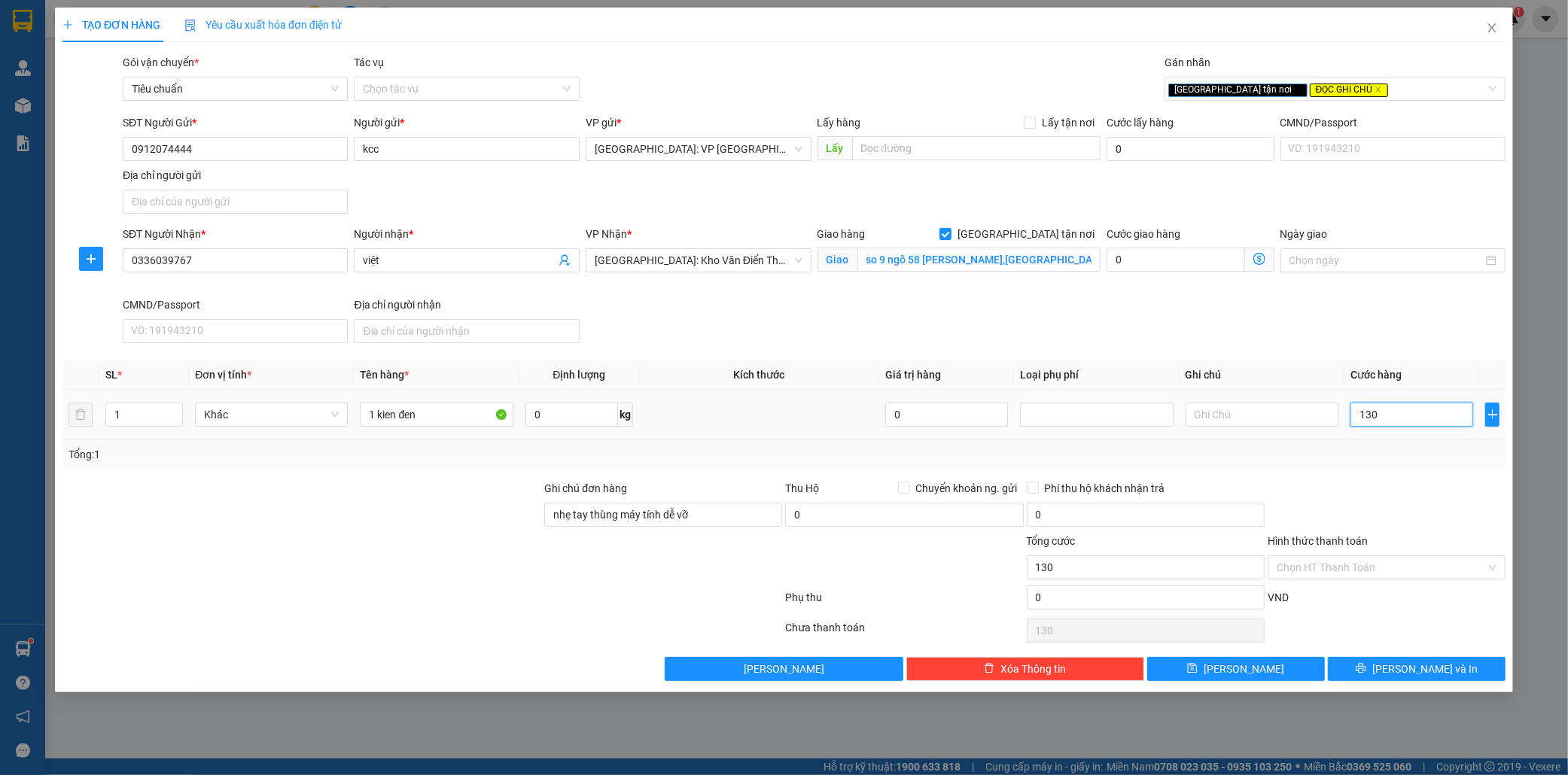
type input "1.300"
type input "13.000"
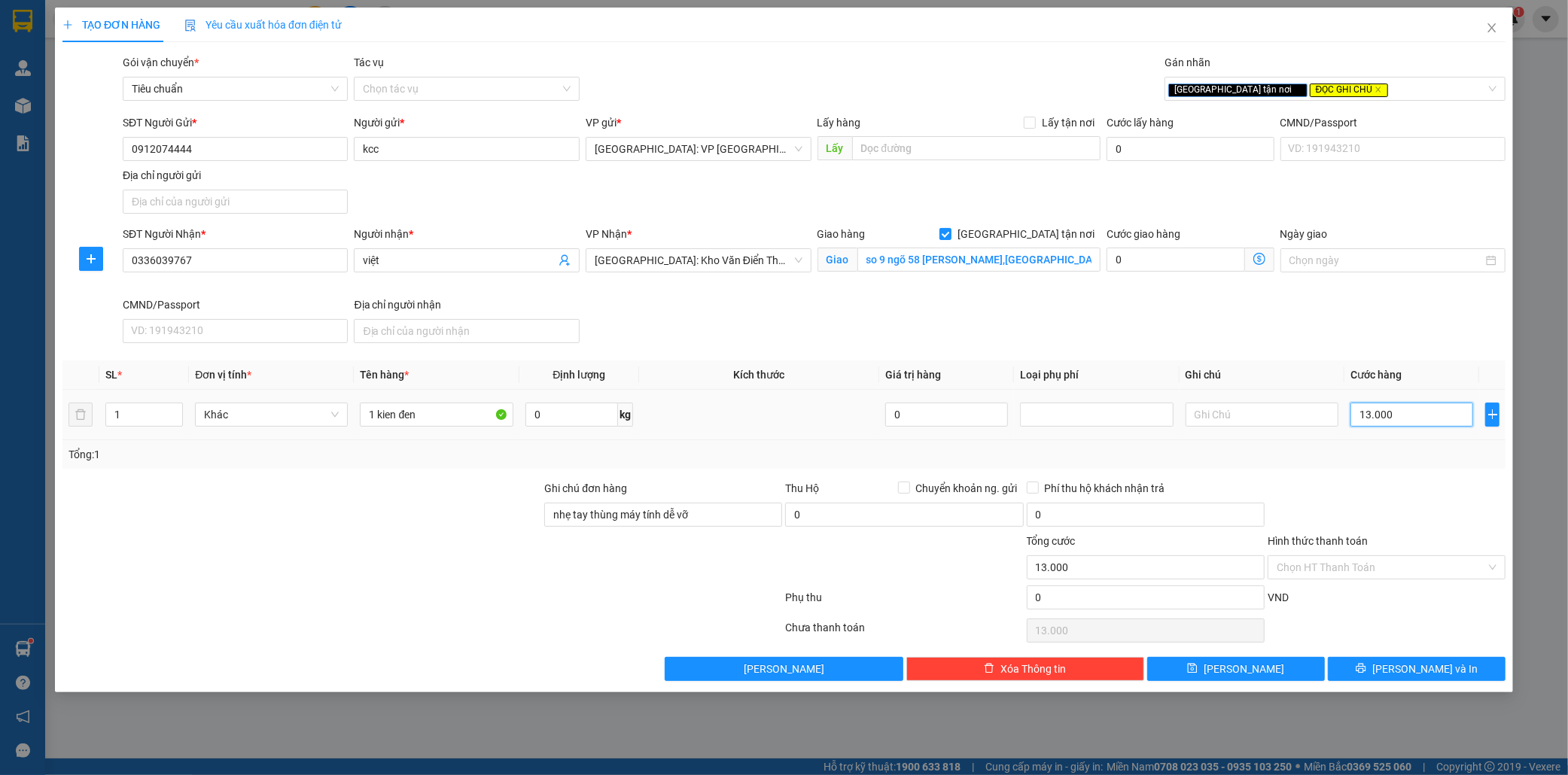
type input "130.000"
click at [1436, 667] on span "[PERSON_NAME] và In" at bounding box center [1425, 669] width 105 height 16
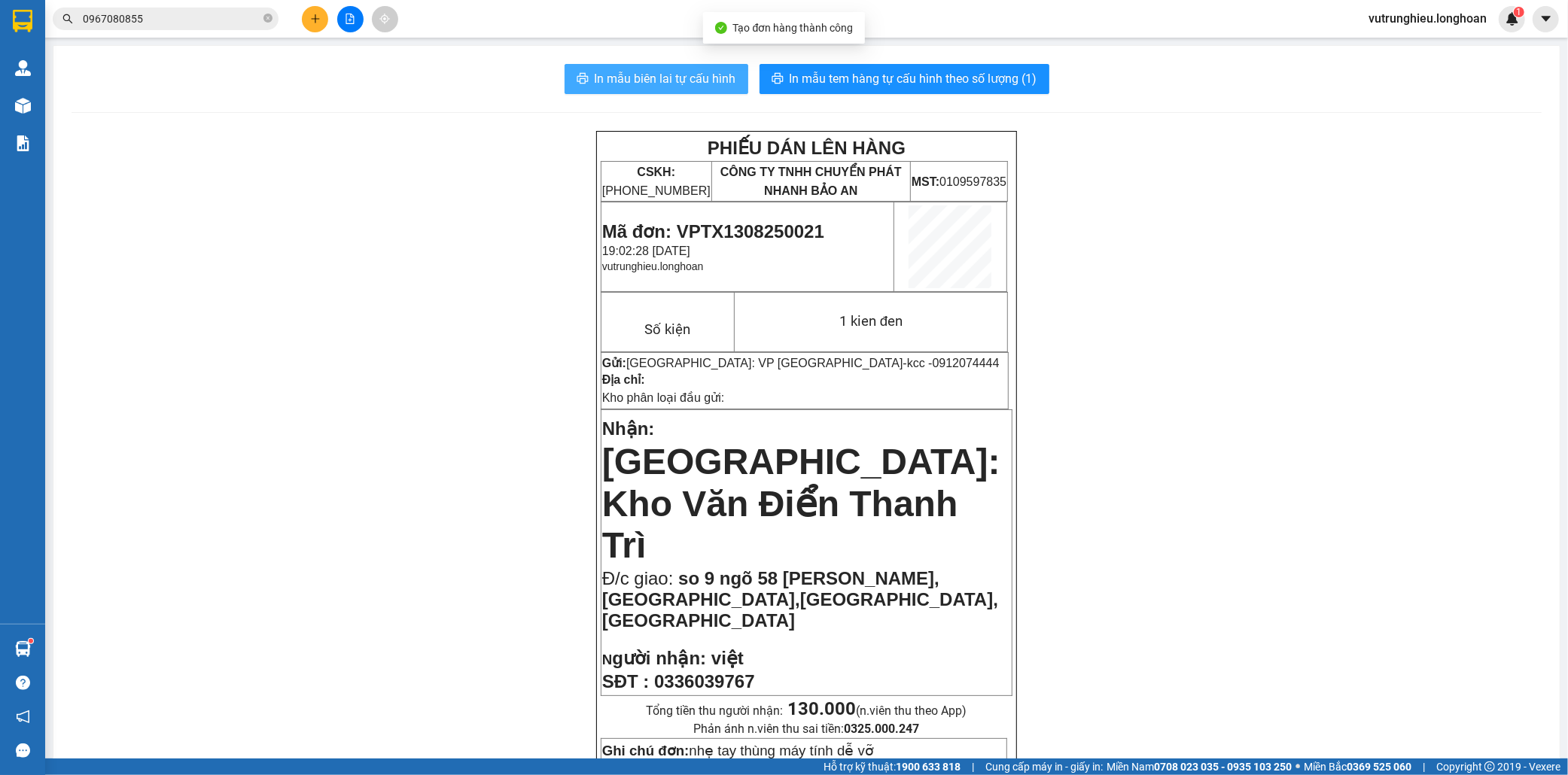
click at [585, 85] on button "In mẫu biên lai tự cấu hình" at bounding box center [656, 79] width 184 height 30
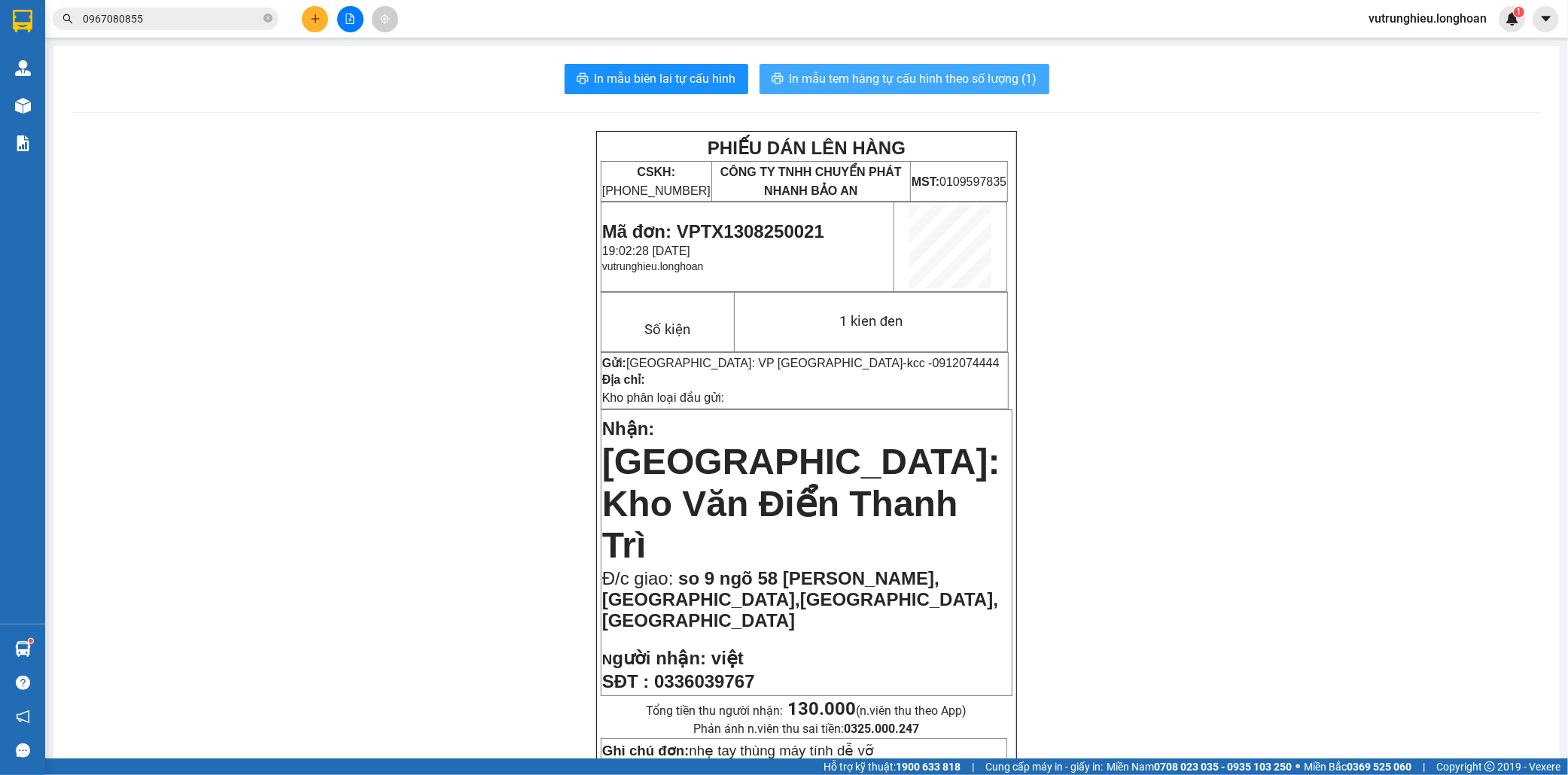
click at [949, 81] on span "In mẫu tem hàng tự cấu hình theo số lượng (1)" at bounding box center [914, 78] width 248 height 19
click at [746, 235] on span "Mã đơn: VPTX1308250021" at bounding box center [713, 231] width 222 height 20
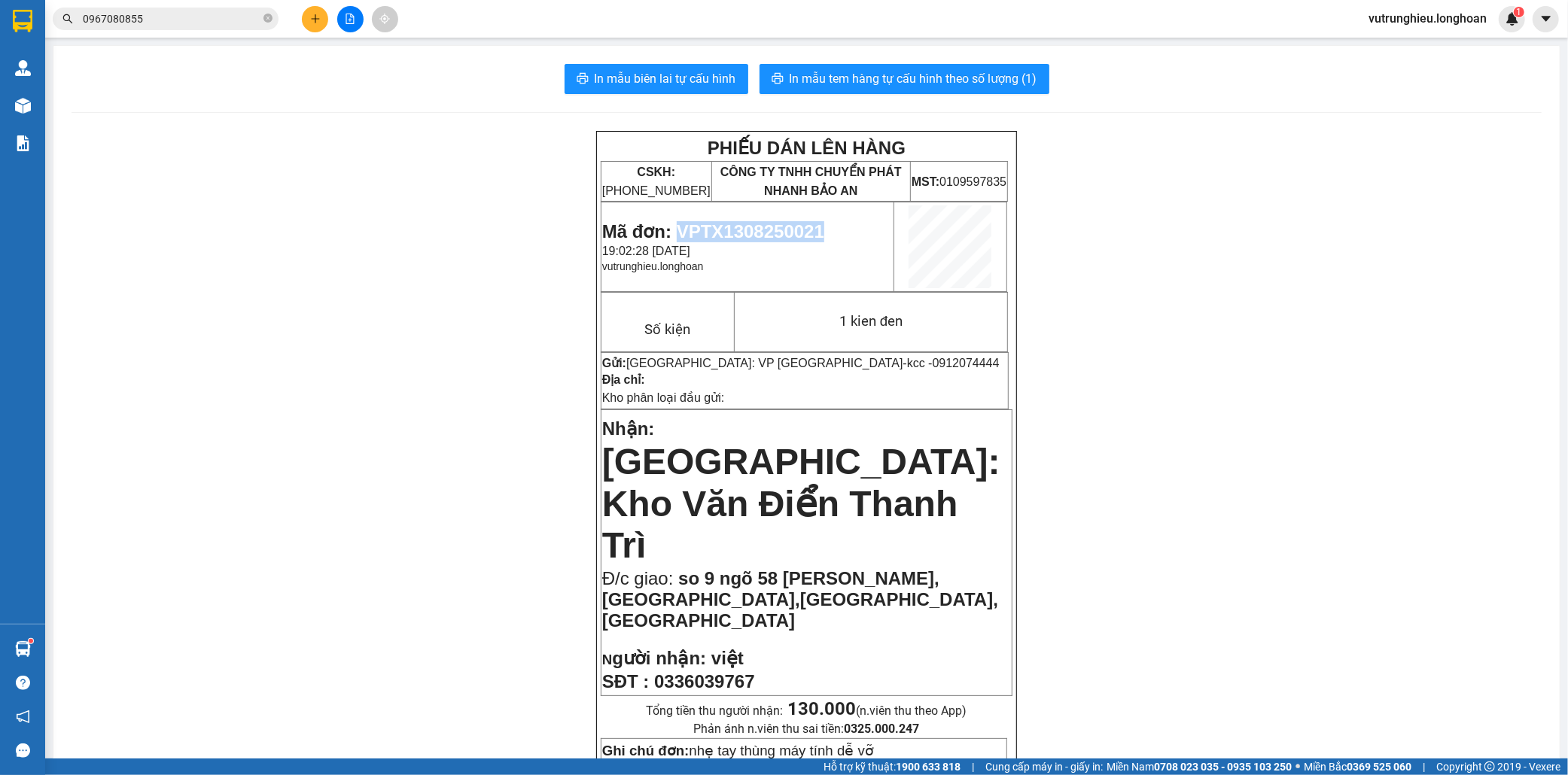
click at [746, 235] on span "Mã đơn: VPTX1308250021" at bounding box center [713, 231] width 222 height 20
copy span "VPTX1308250021"
